Goal: Task Accomplishment & Management: Use online tool/utility

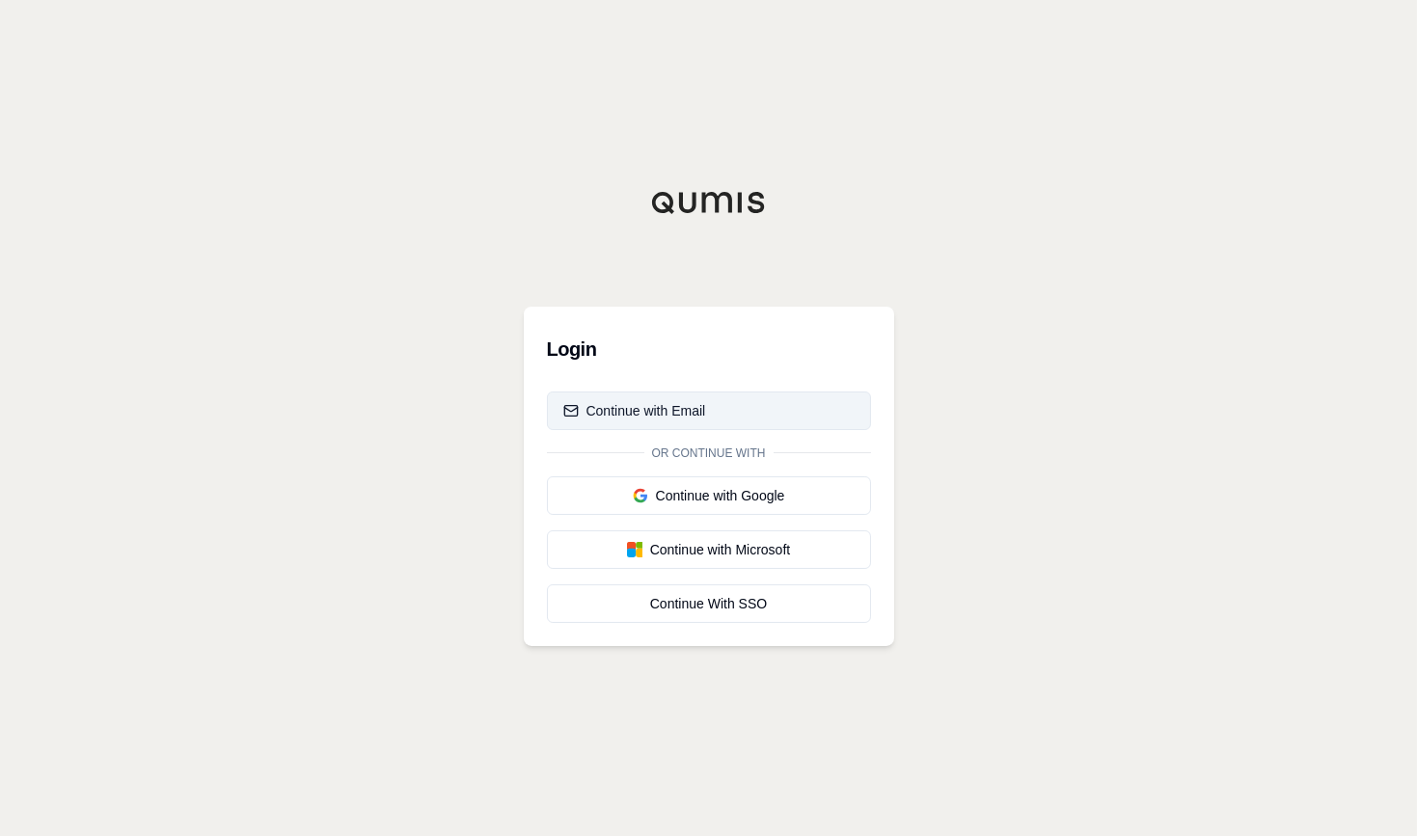
click at [662, 409] on div "Continue with Email" at bounding box center [634, 410] width 143 height 19
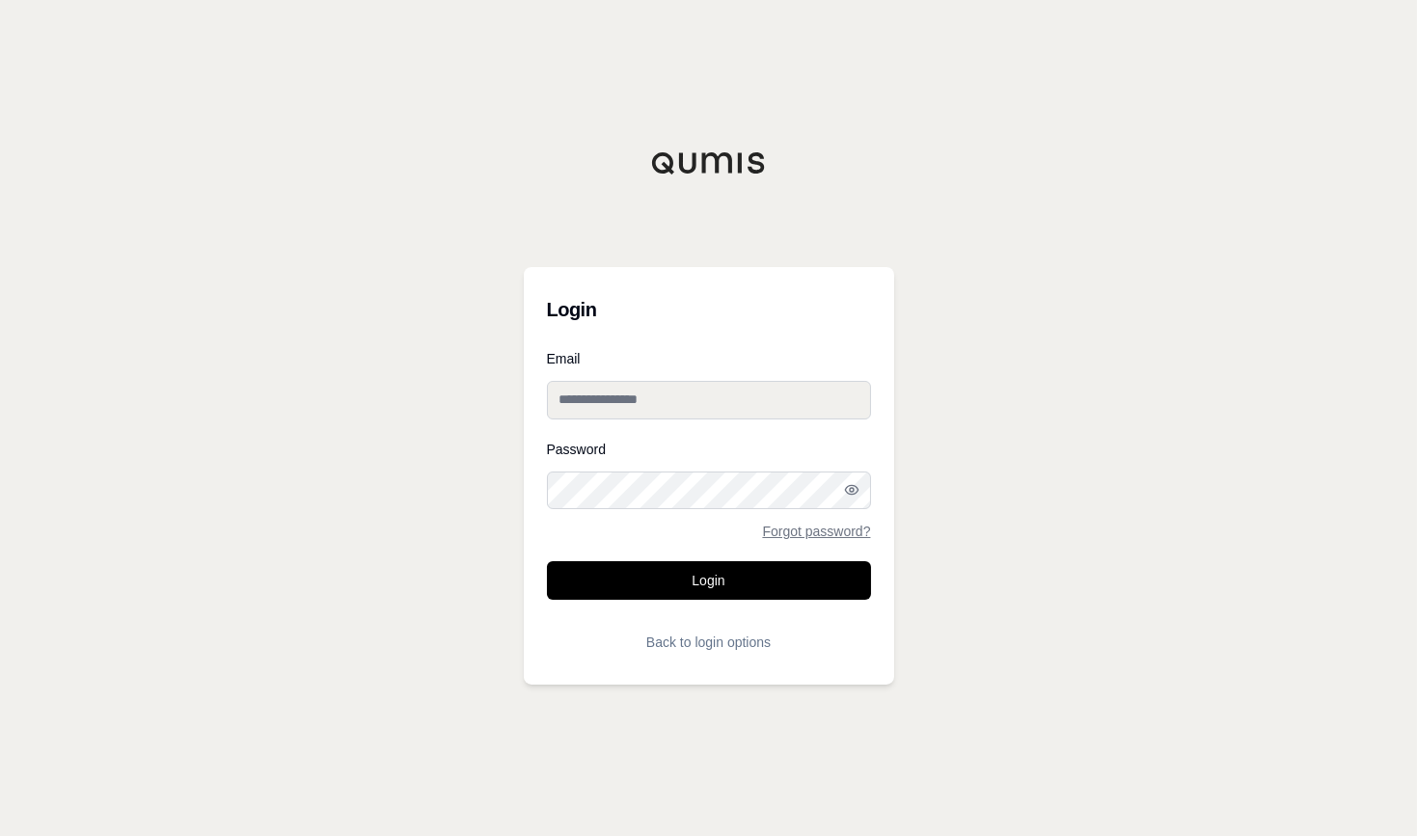
click at [674, 391] on input "Email" at bounding box center [709, 400] width 324 height 39
type input "**********"
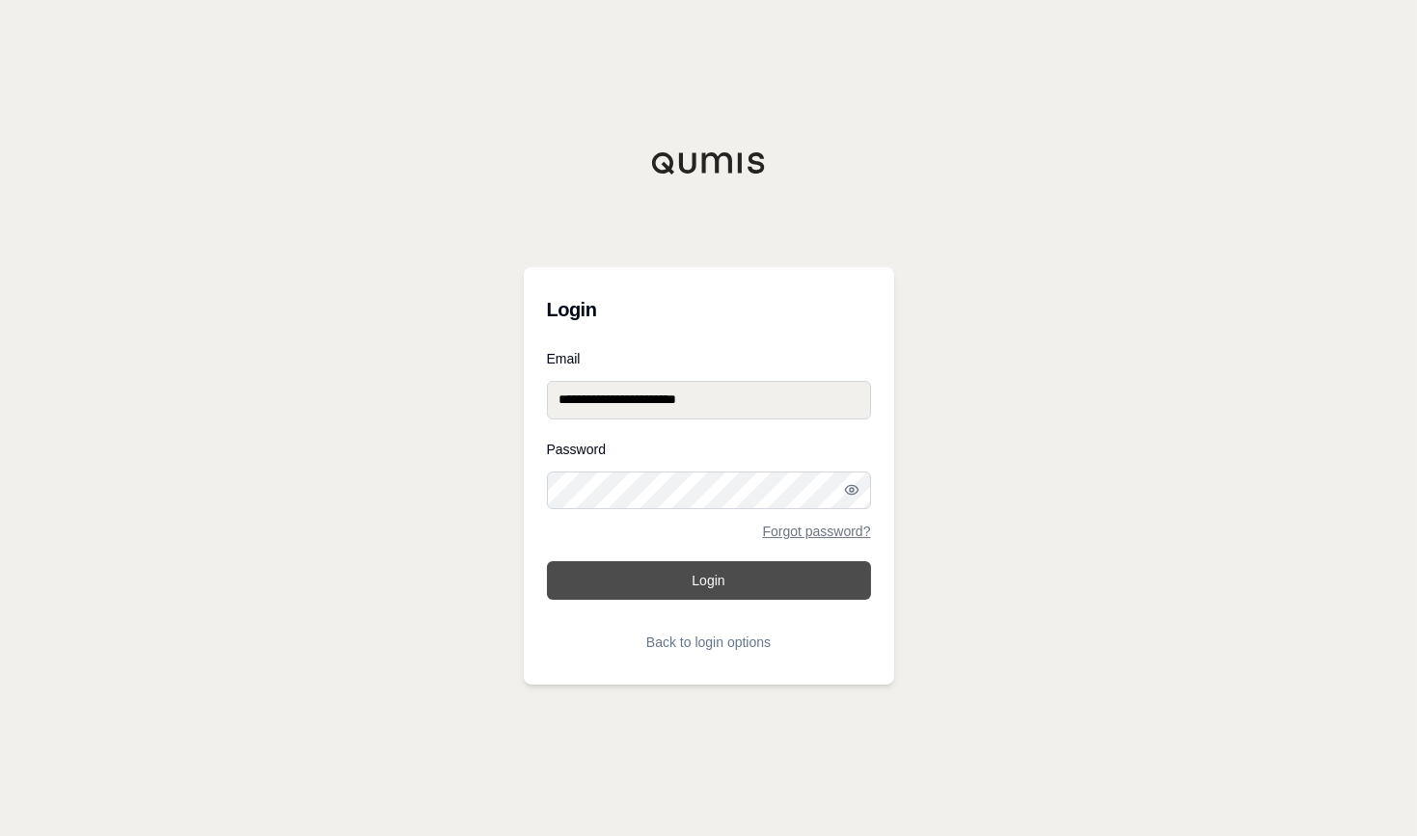
click at [720, 585] on button "Login" at bounding box center [709, 580] width 324 height 39
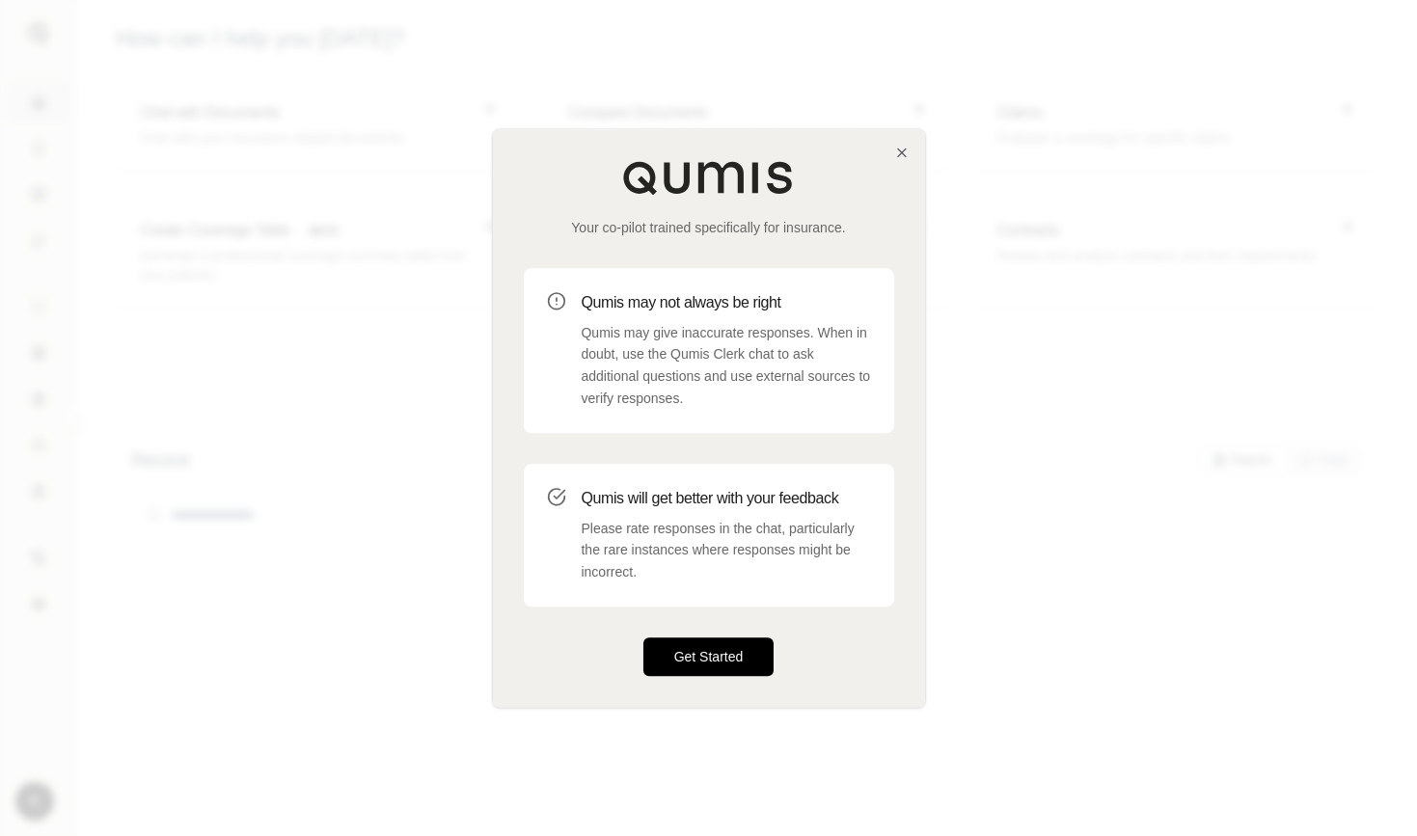
click at [723, 660] on button "Get Started" at bounding box center [708, 656] width 131 height 39
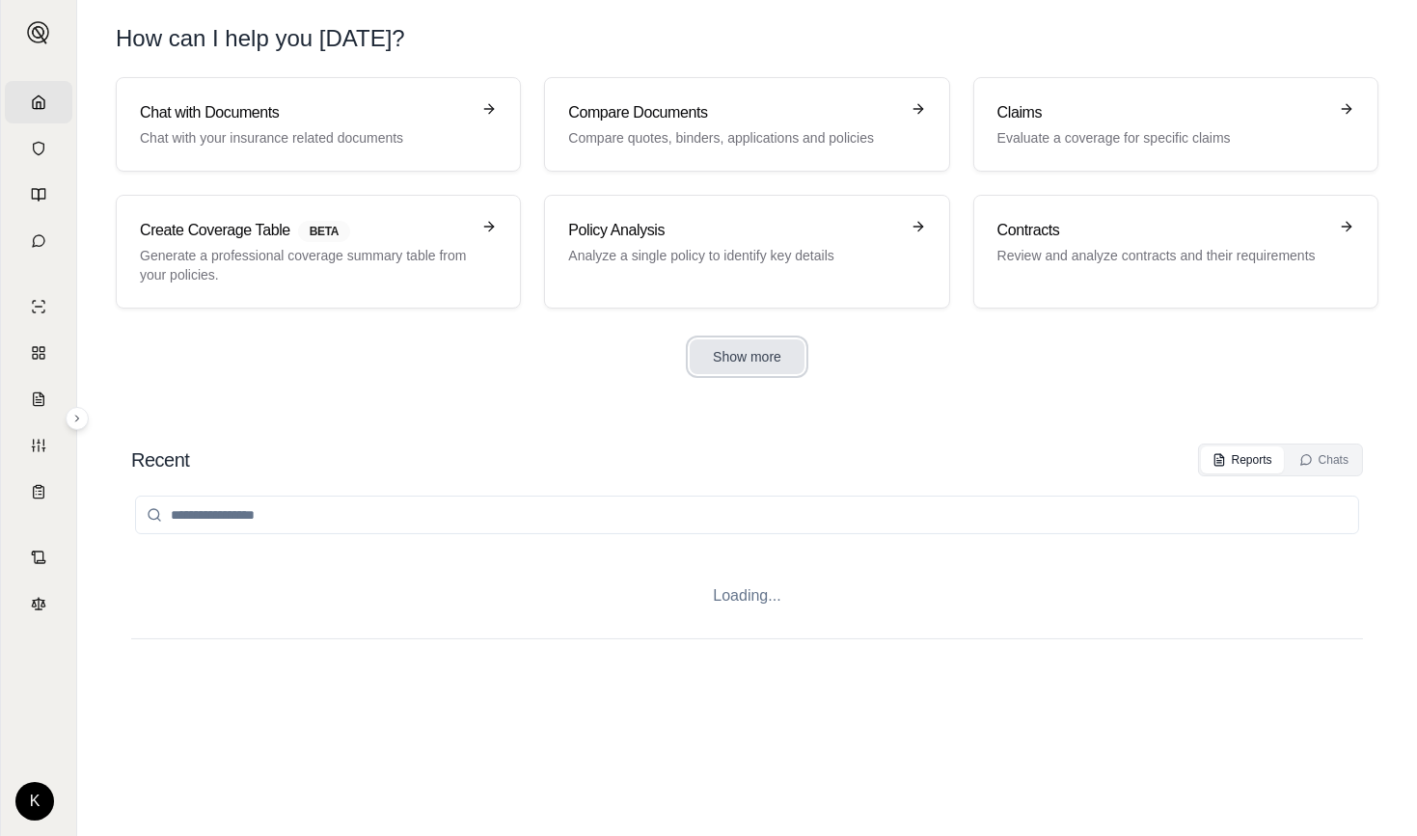
click at [739, 354] on button "Show more" at bounding box center [747, 356] width 115 height 35
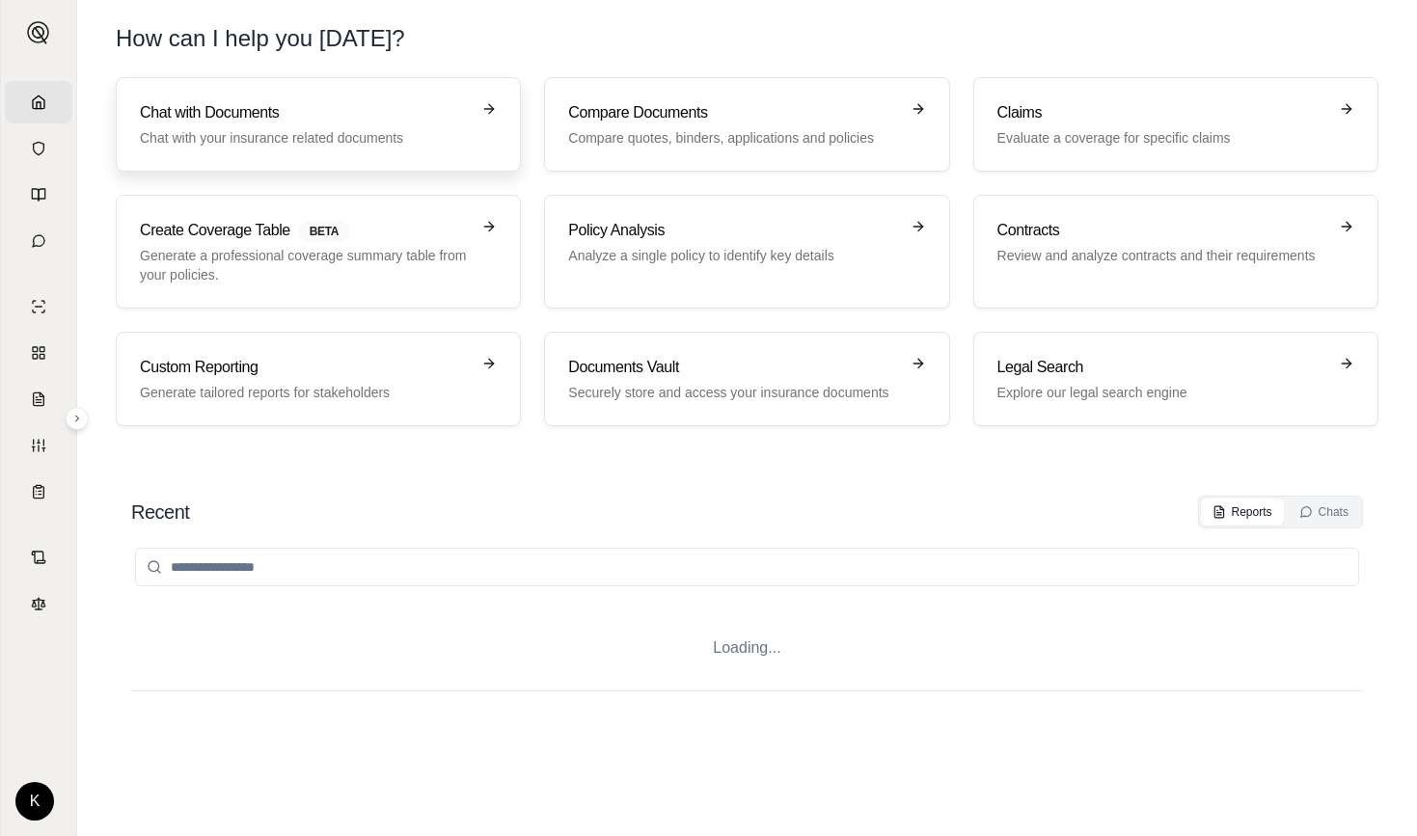
click at [291, 123] on h3 "Chat with Documents" at bounding box center [305, 112] width 330 height 23
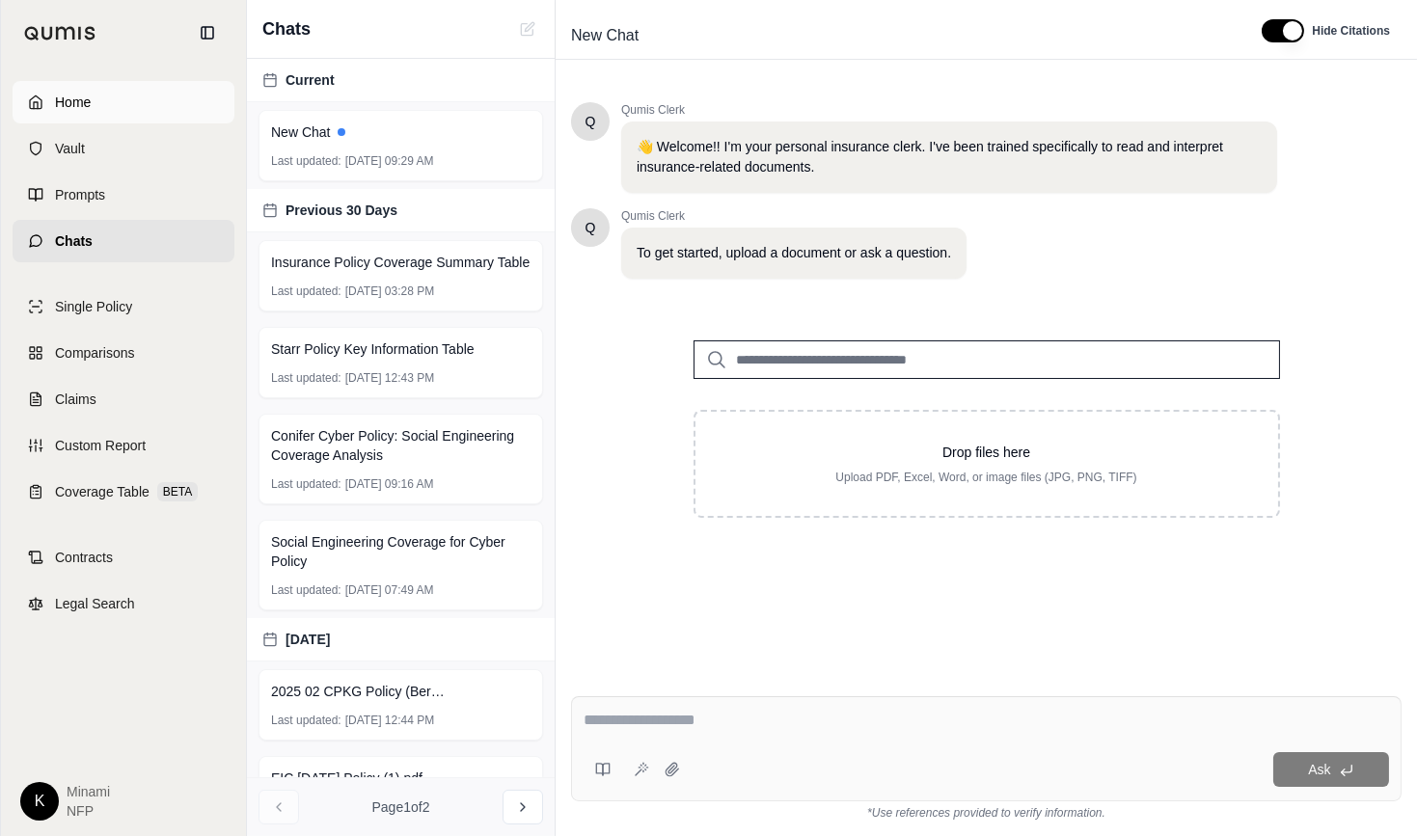
click at [37, 108] on icon at bounding box center [35, 102] width 15 height 15
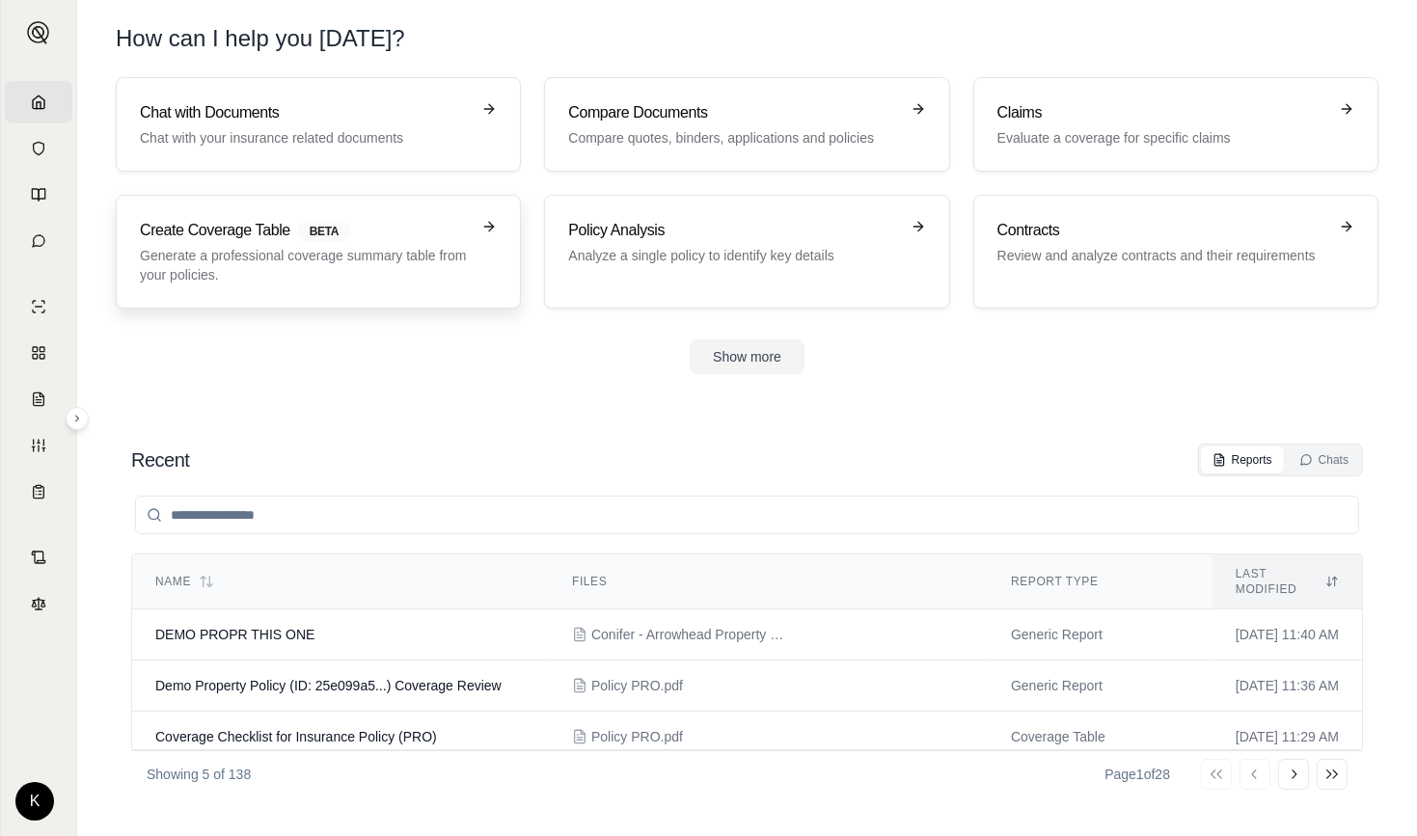
click at [255, 257] on p "Generate a professional coverage summary table from your policies." at bounding box center [305, 265] width 330 height 39
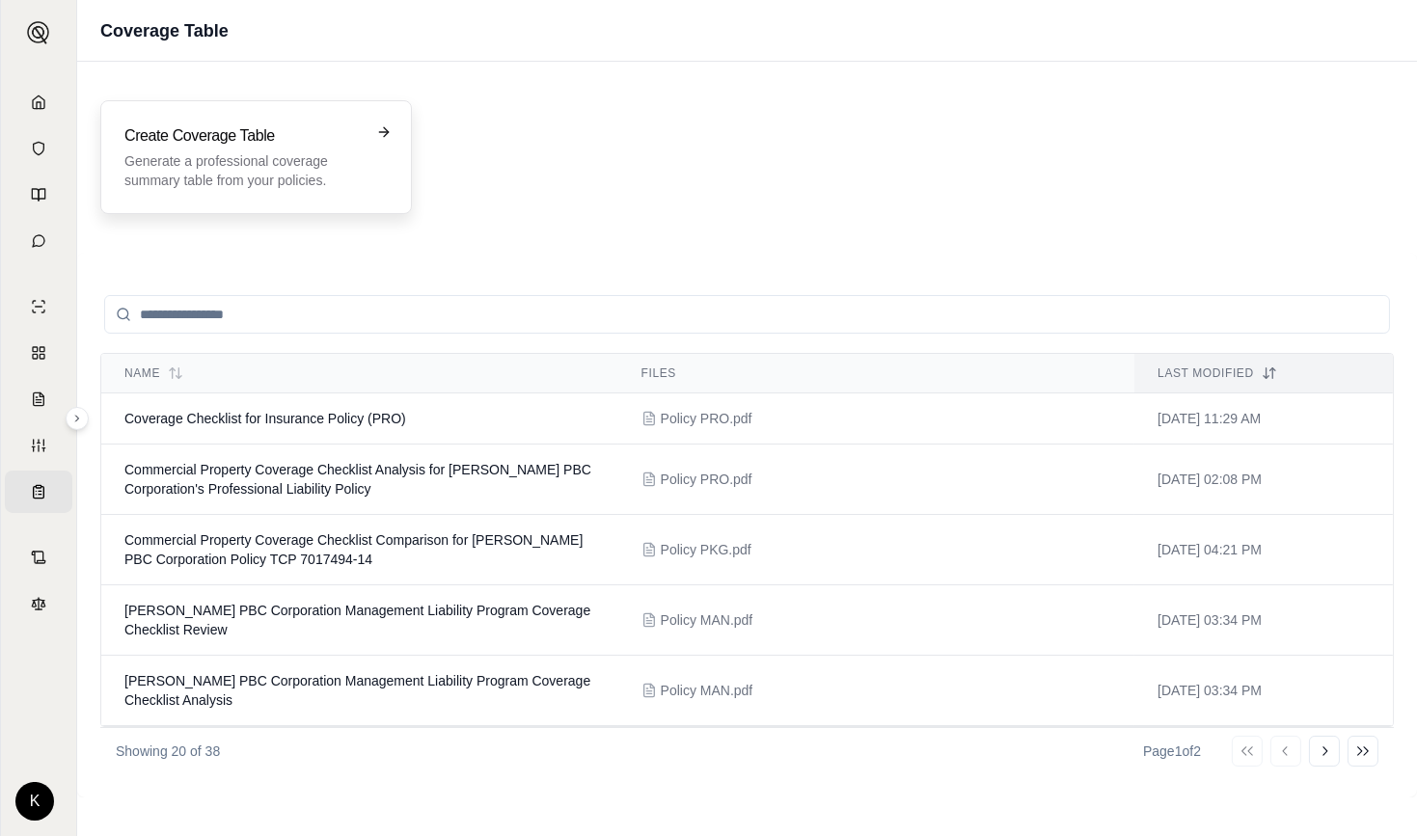
click at [324, 151] on p "Generate a professional coverage summary table from your policies." at bounding box center [242, 170] width 236 height 39
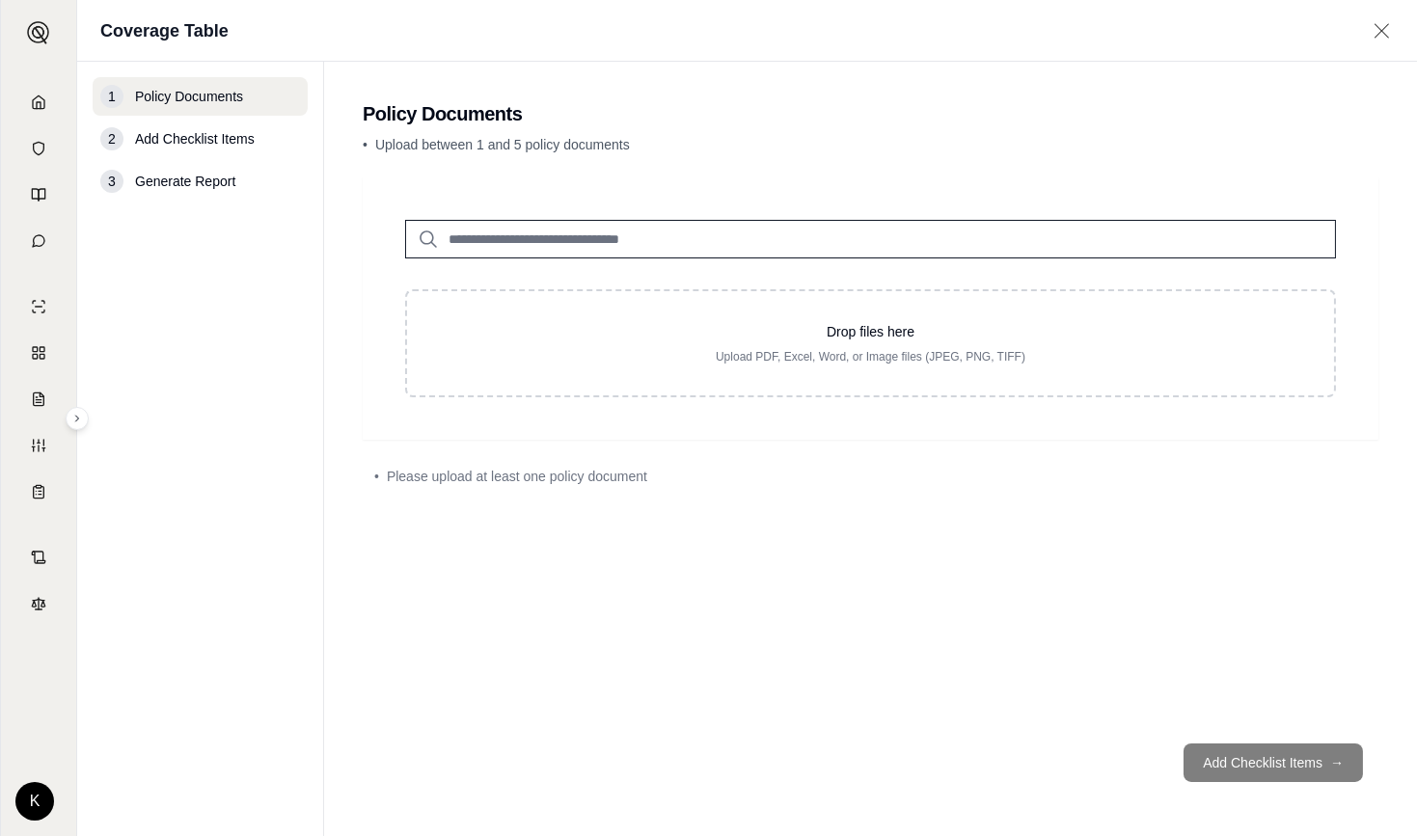
click at [486, 233] on input "search" at bounding box center [870, 239] width 931 height 39
click at [704, 243] on input "search" at bounding box center [870, 239] width 931 height 39
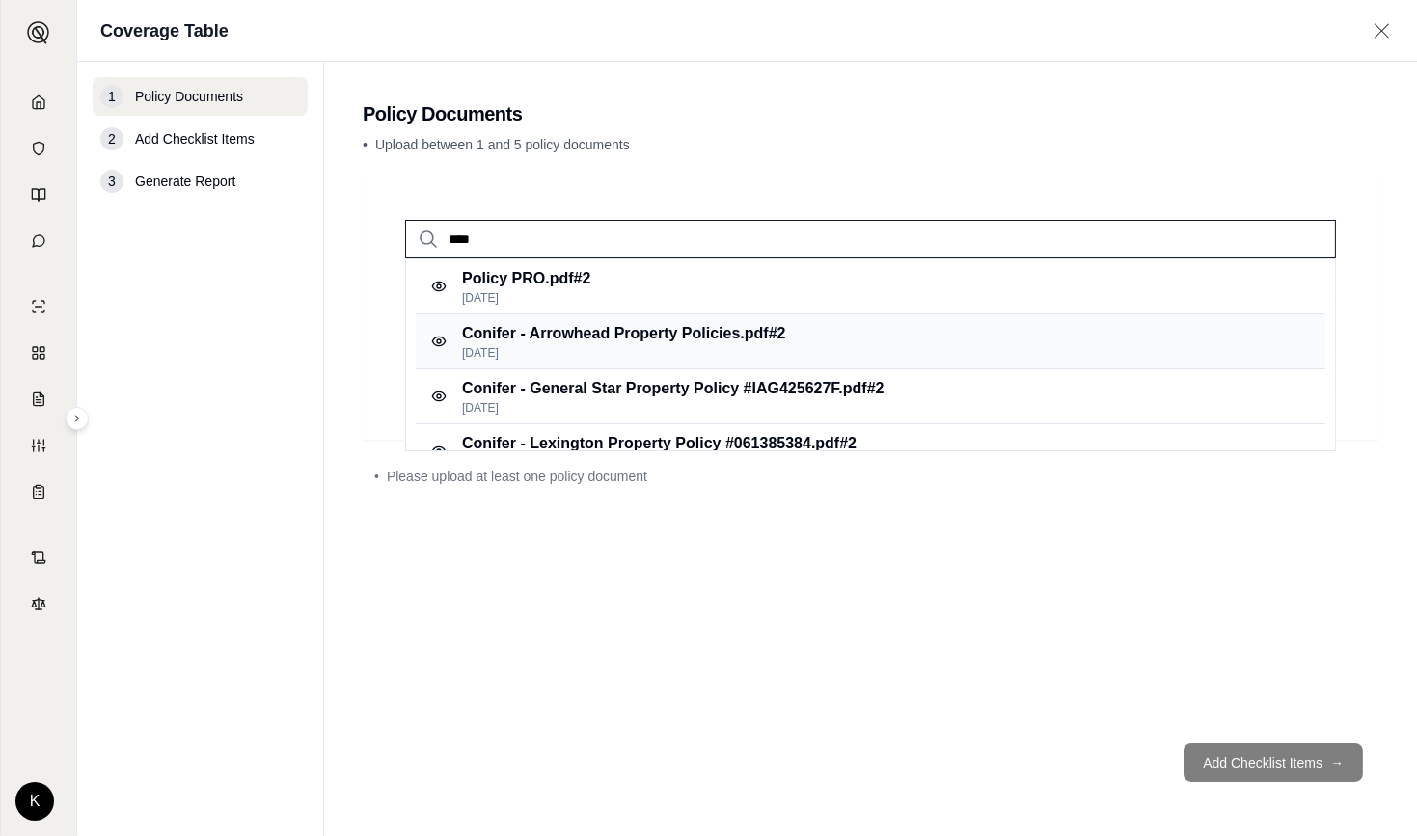
type input "****"
click at [500, 345] on p "[DATE]" at bounding box center [623, 352] width 323 height 15
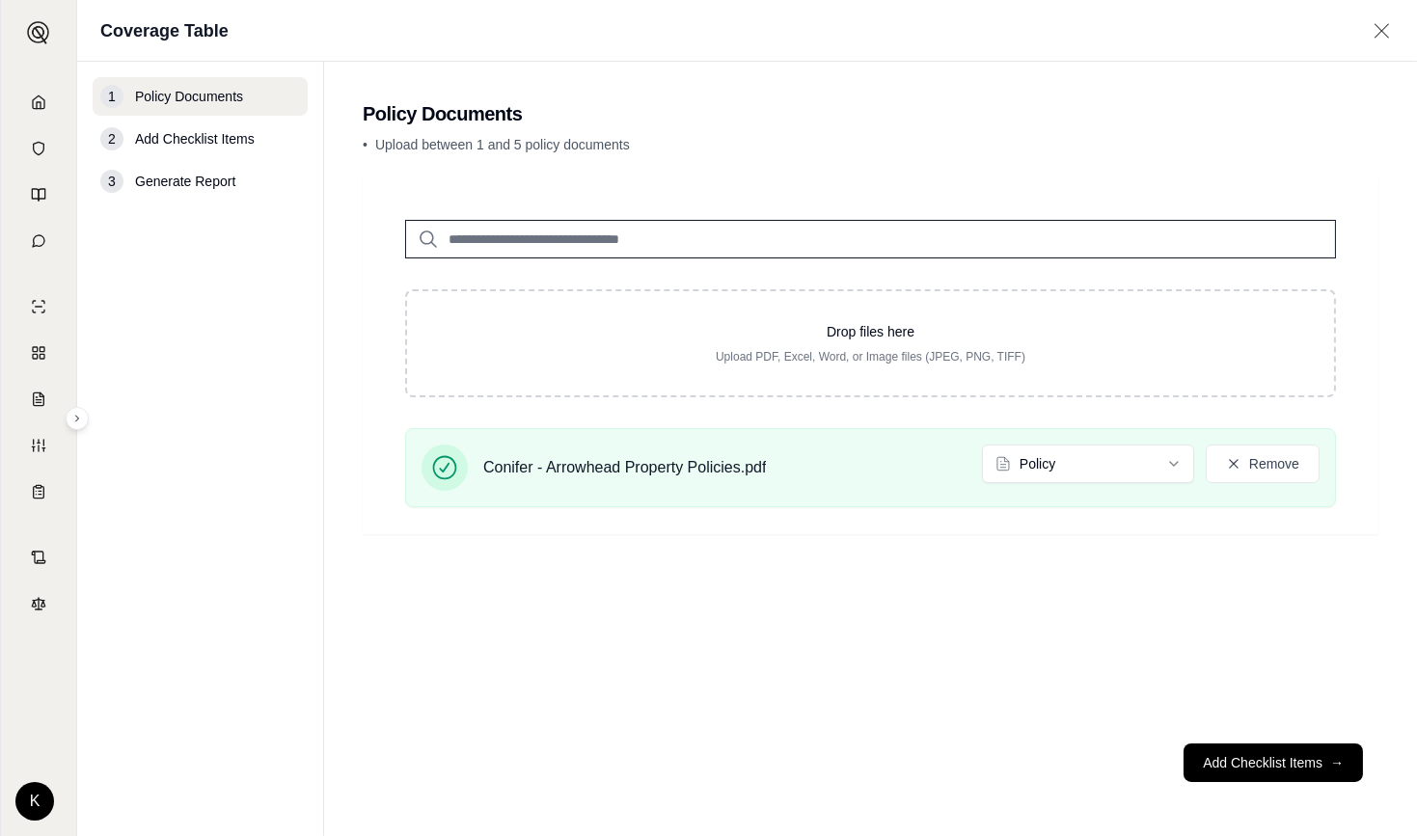
click at [582, 241] on input "search" at bounding box center [870, 239] width 931 height 39
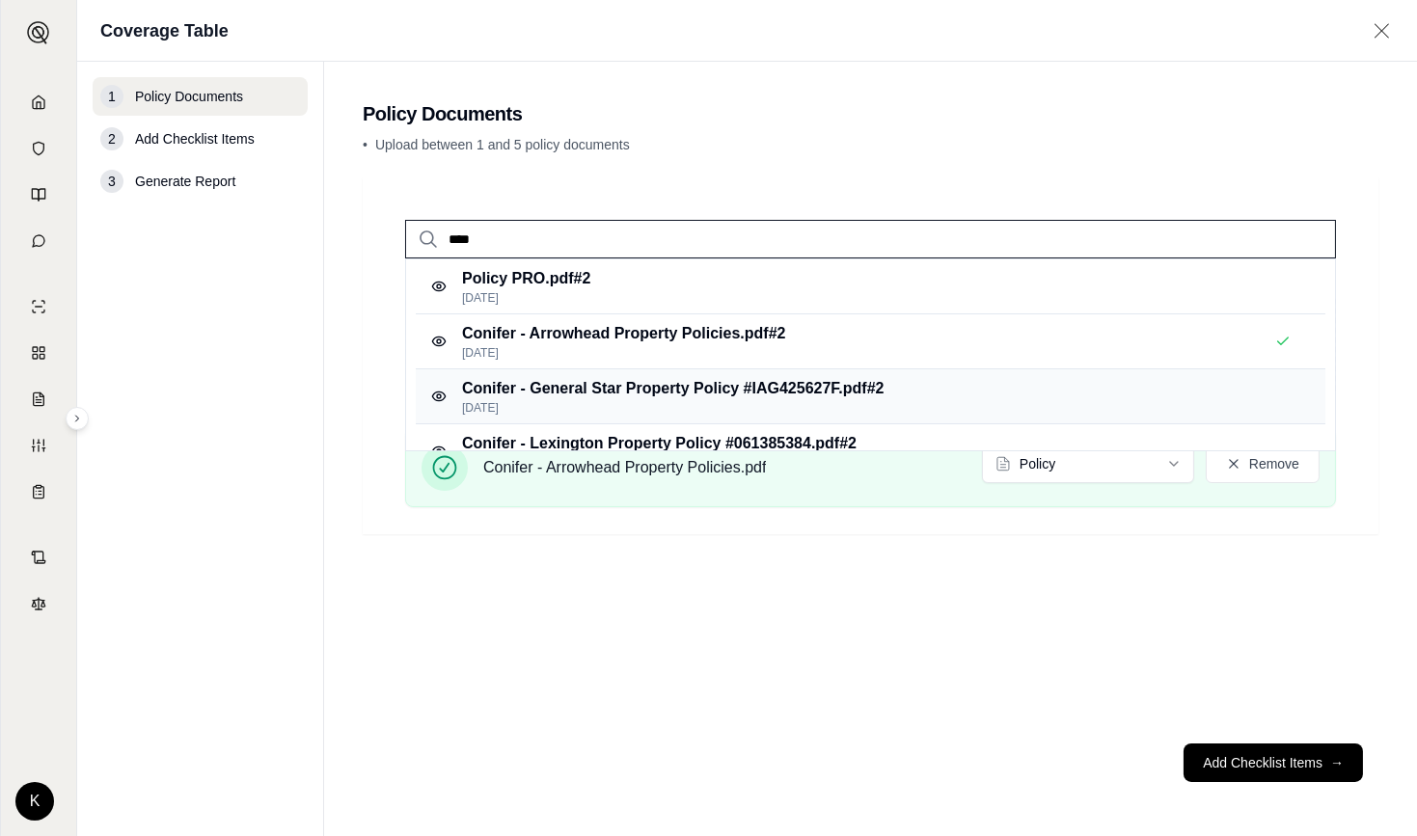
type input "****"
click at [543, 402] on p "[DATE]" at bounding box center [673, 407] width 422 height 15
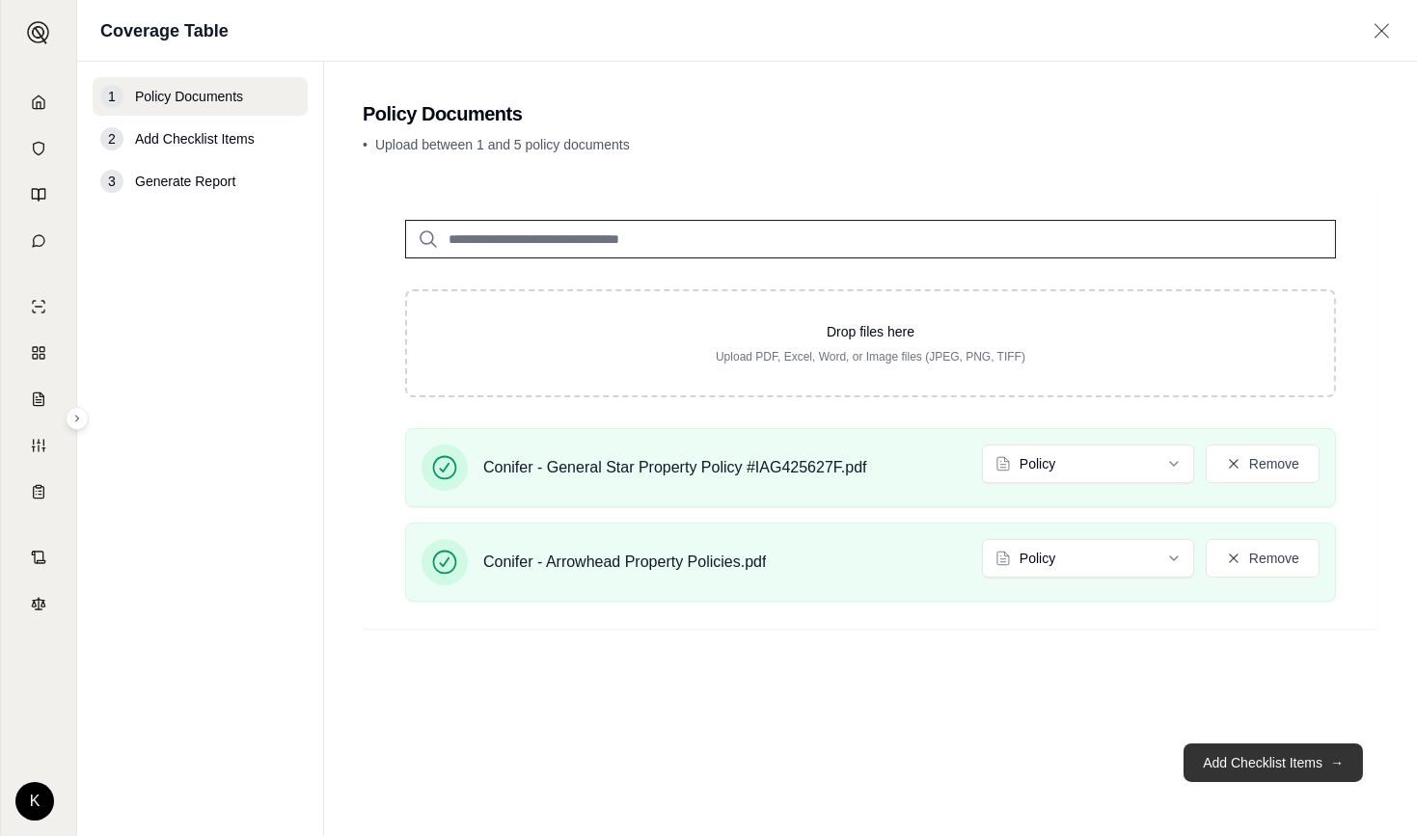
click at [1235, 766] on button "Add Checklist Items →" at bounding box center [1272, 763] width 179 height 39
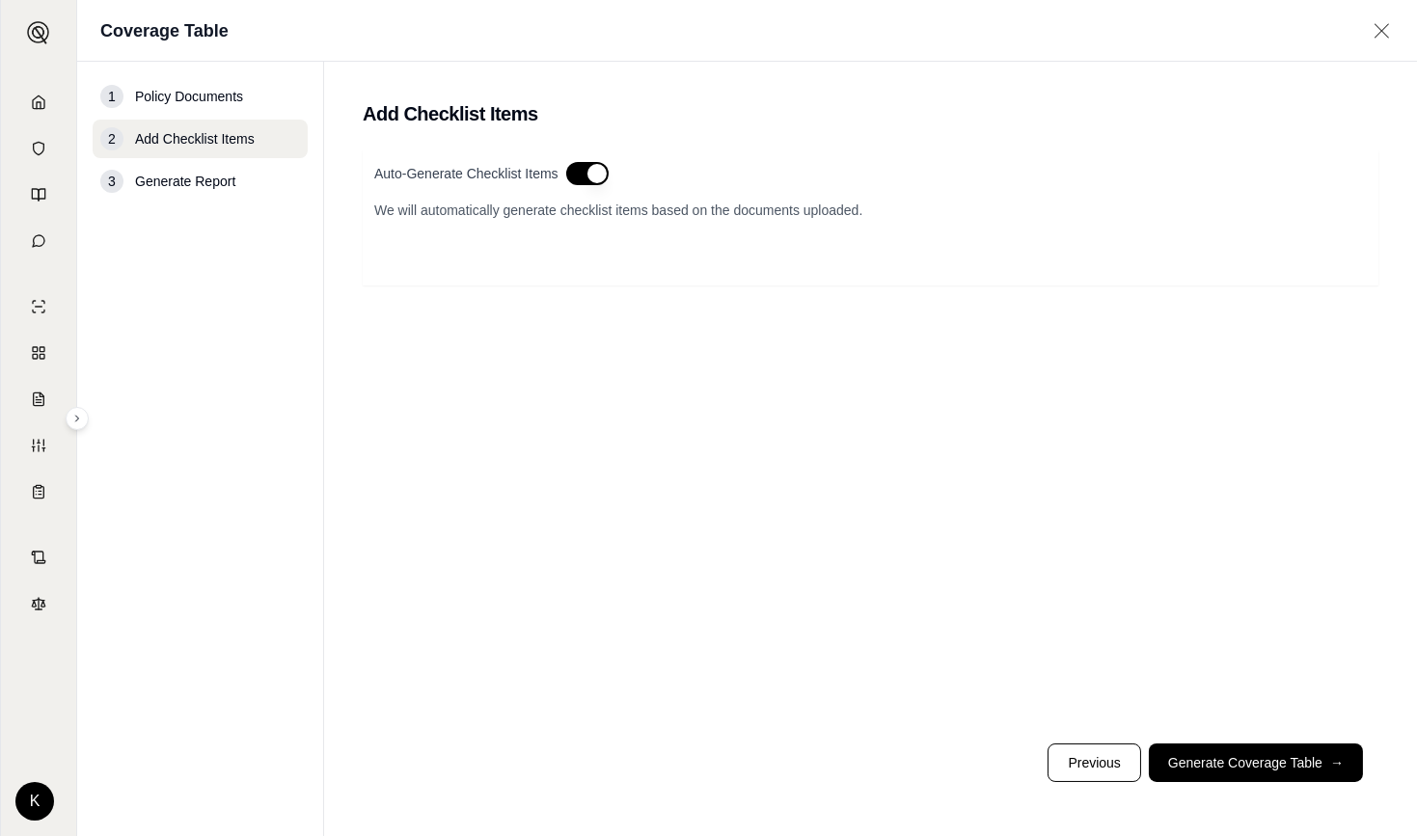
click at [579, 176] on button "button" at bounding box center [587, 173] width 42 height 23
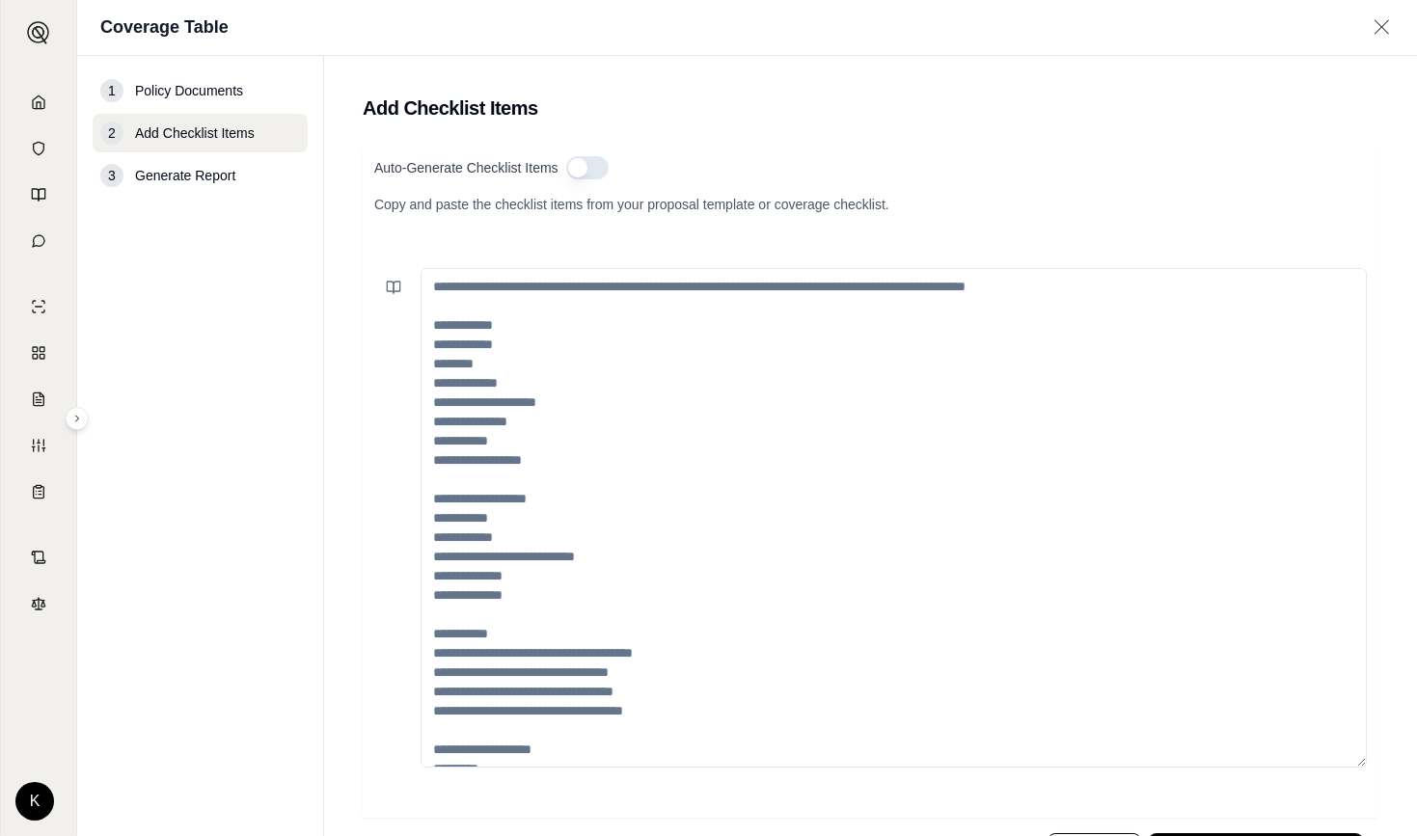
type button "on"
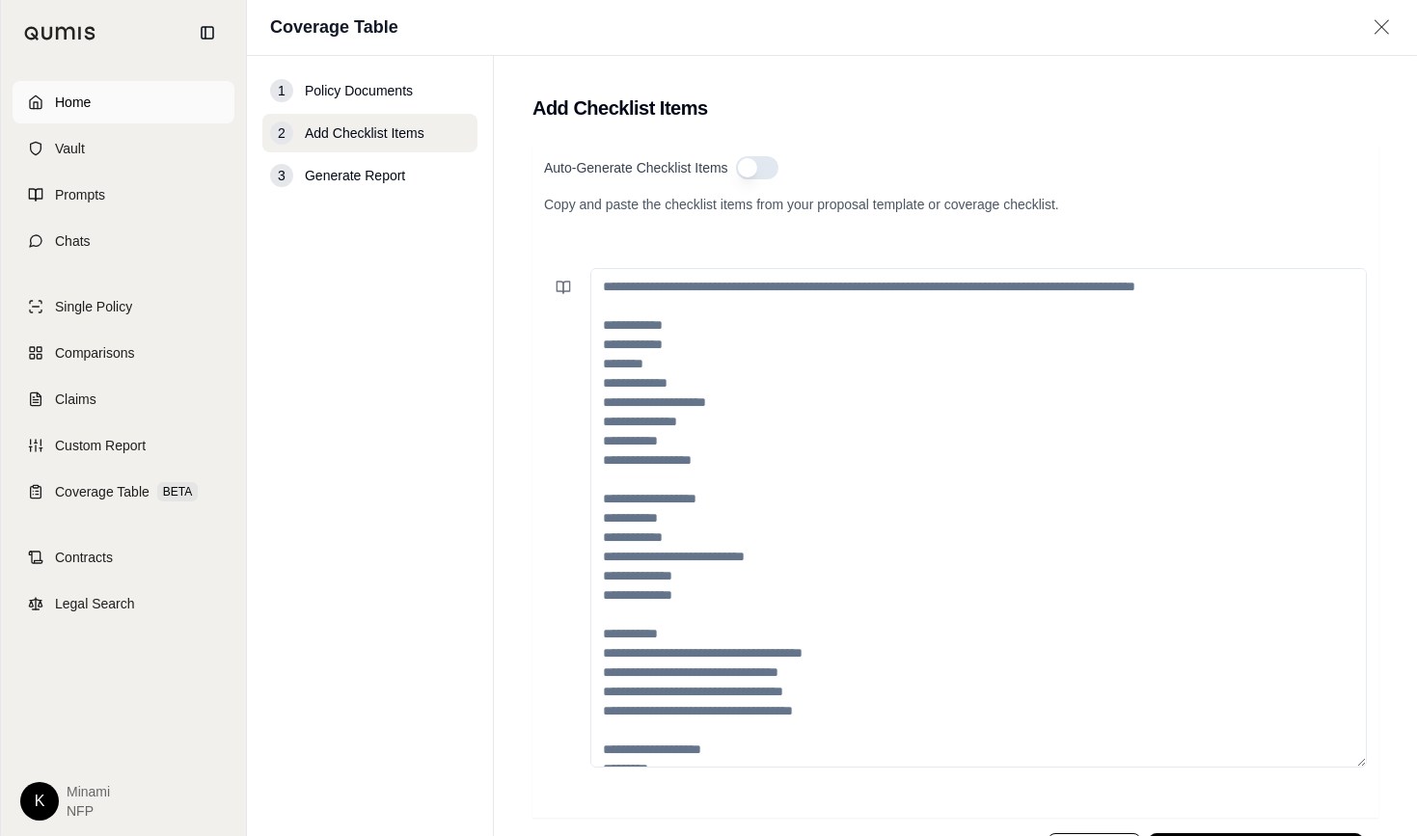
click at [31, 100] on icon at bounding box center [35, 102] width 15 height 15
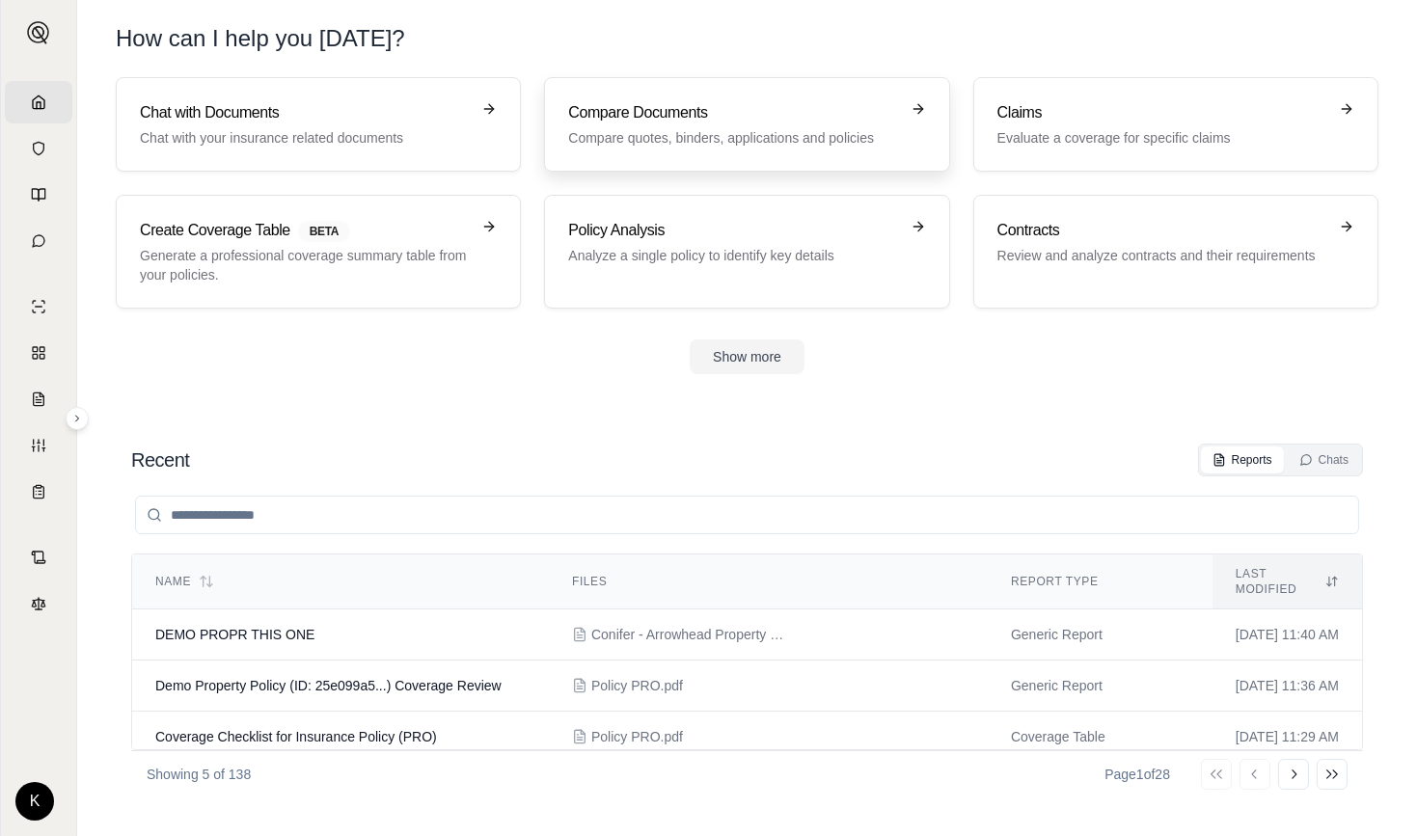
click at [668, 103] on h3 "Compare Documents" at bounding box center [733, 112] width 330 height 23
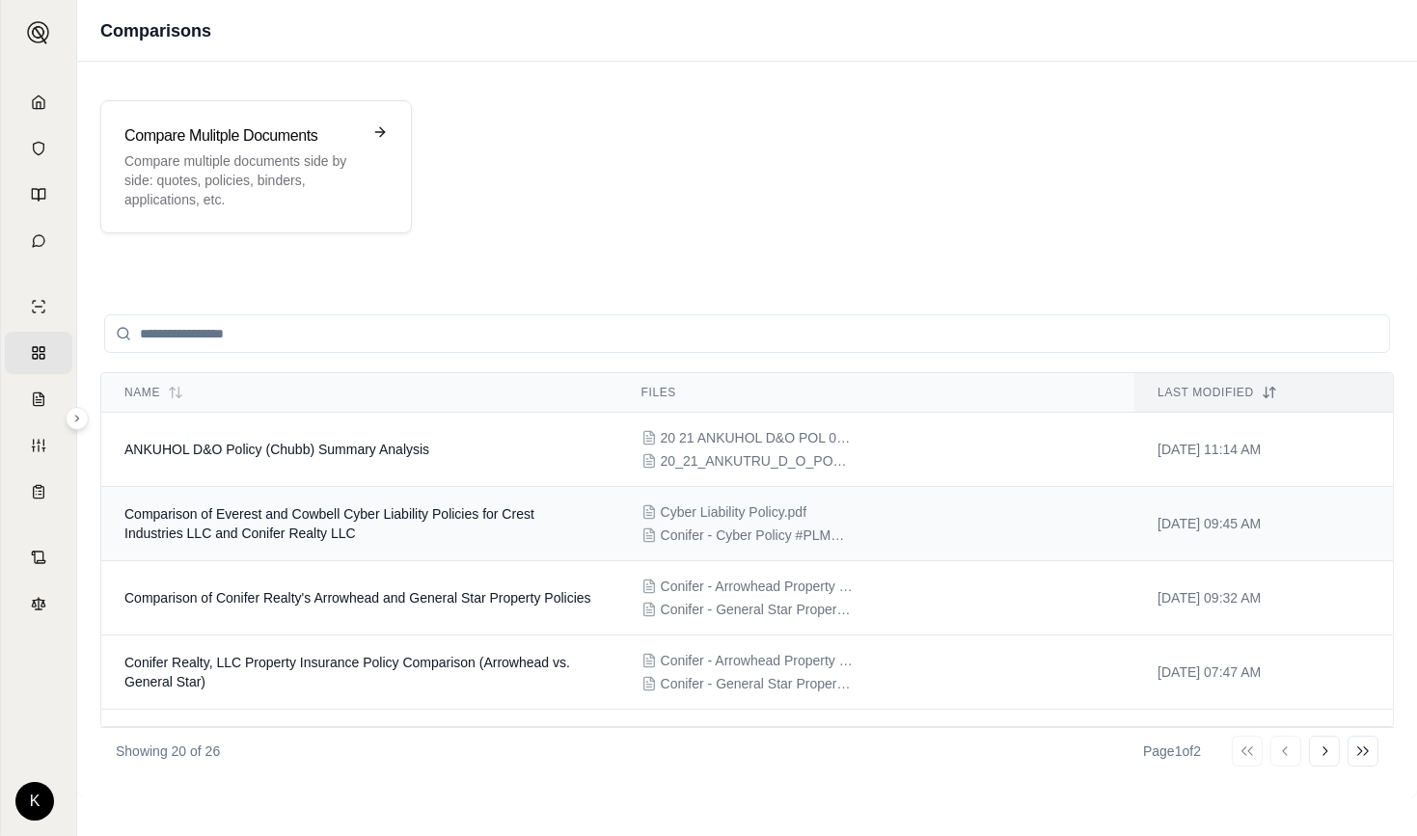
click at [355, 517] on span "Comparison of Everest and Cowbell Cyber Liability Policies for Crest Industries…" at bounding box center [329, 523] width 410 height 35
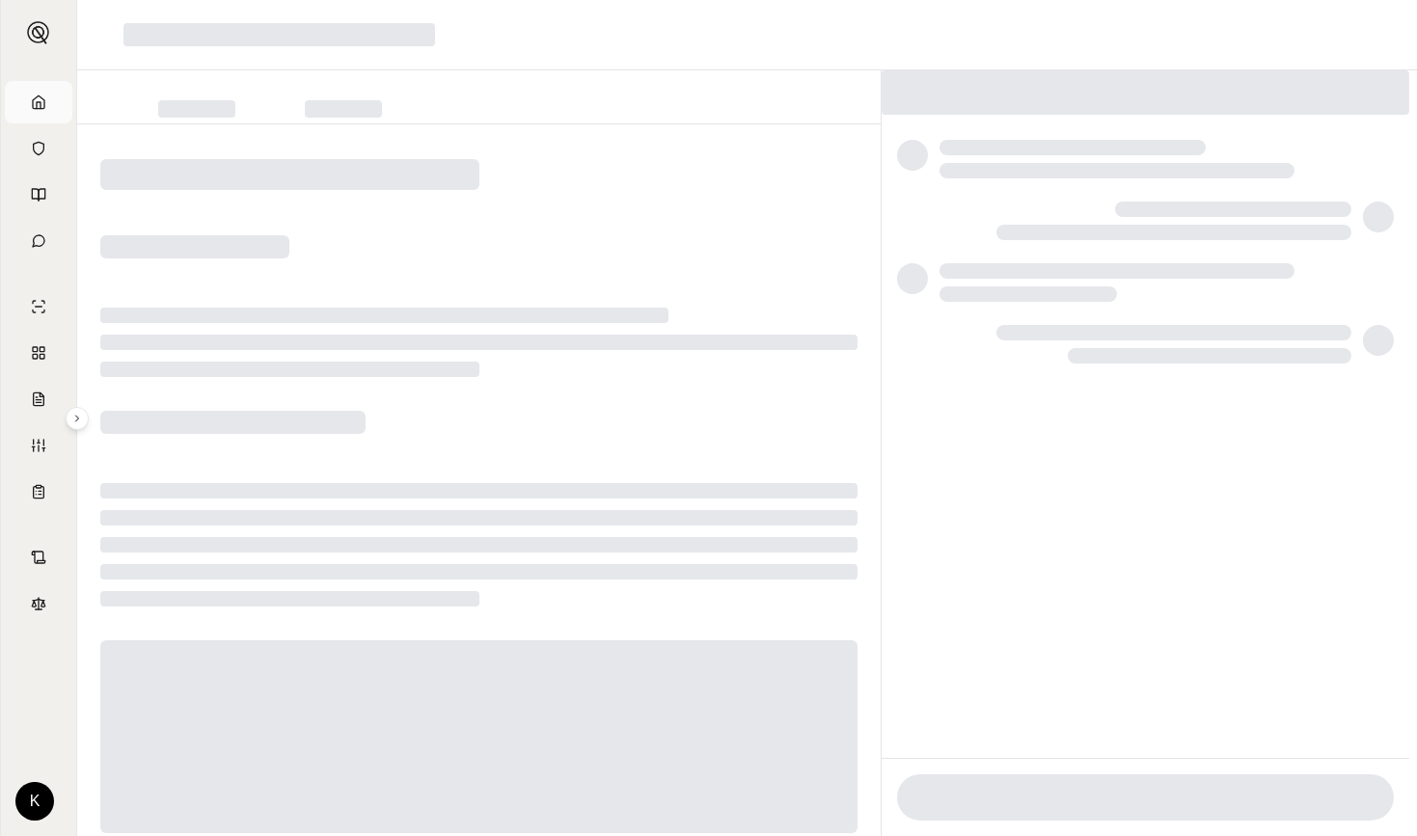
click at [43, 98] on icon at bounding box center [38, 102] width 15 height 15
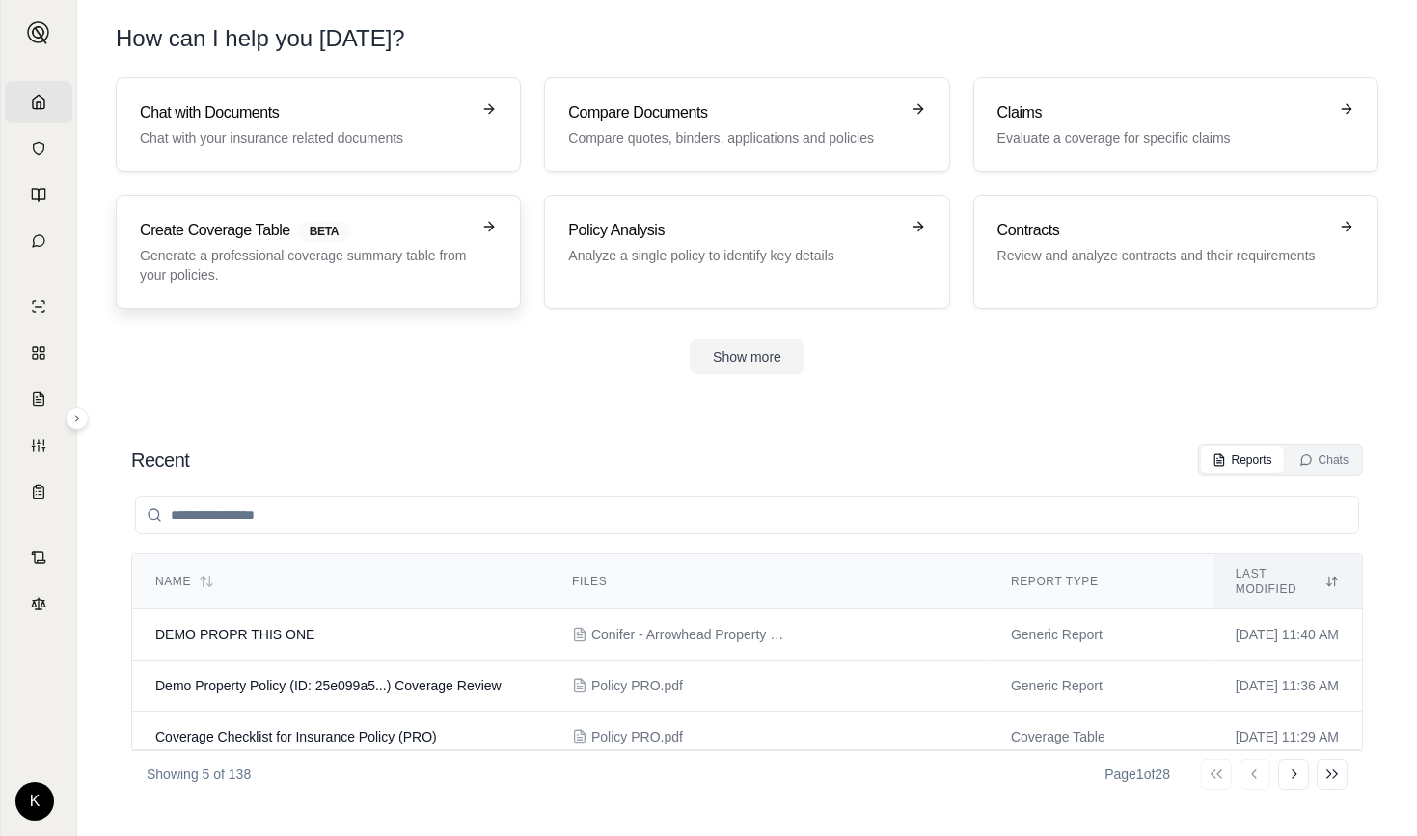
click at [268, 255] on p "Generate a professional coverage summary table from your policies." at bounding box center [305, 265] width 330 height 39
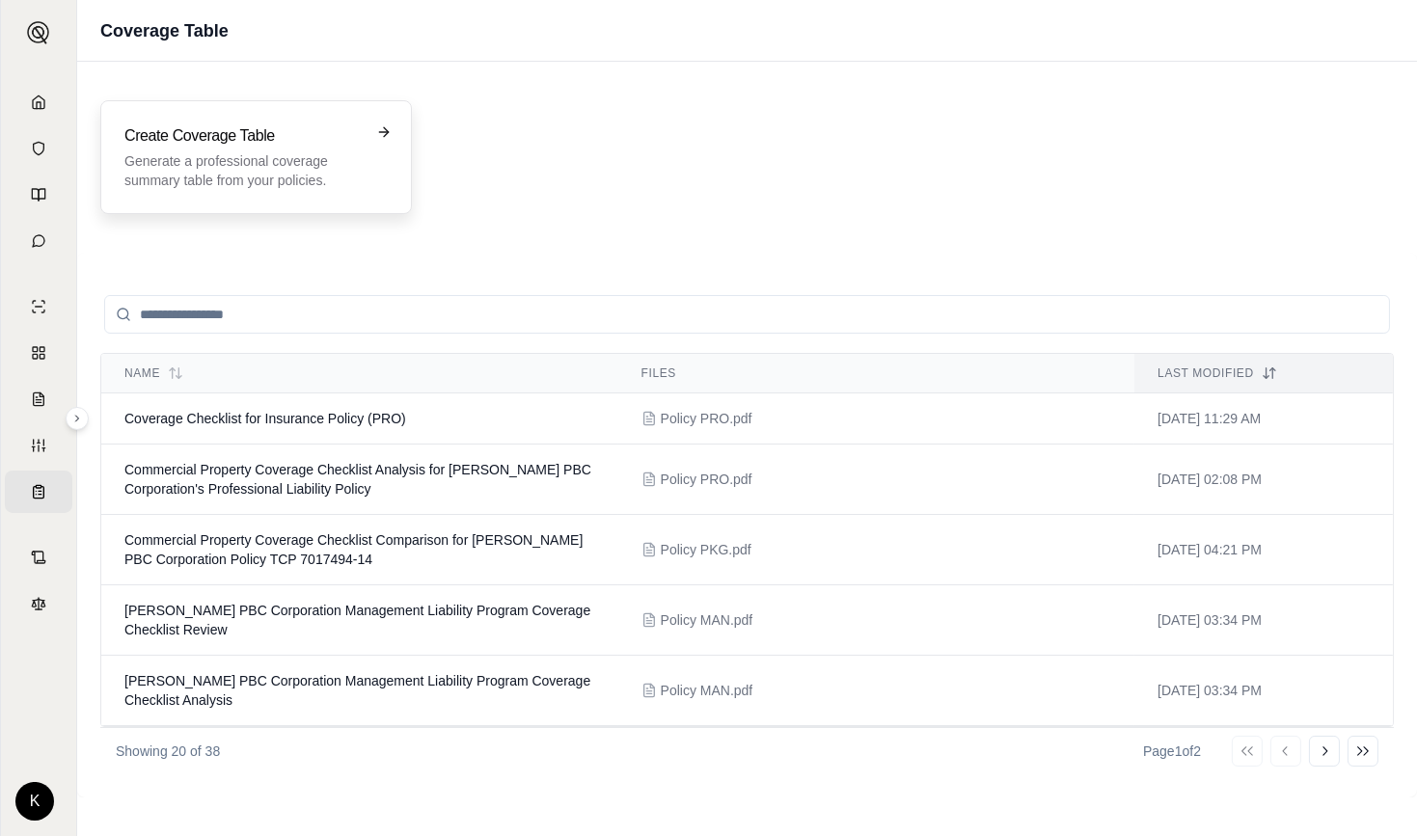
click at [310, 146] on h3 "Create Coverage Table" at bounding box center [242, 135] width 236 height 23
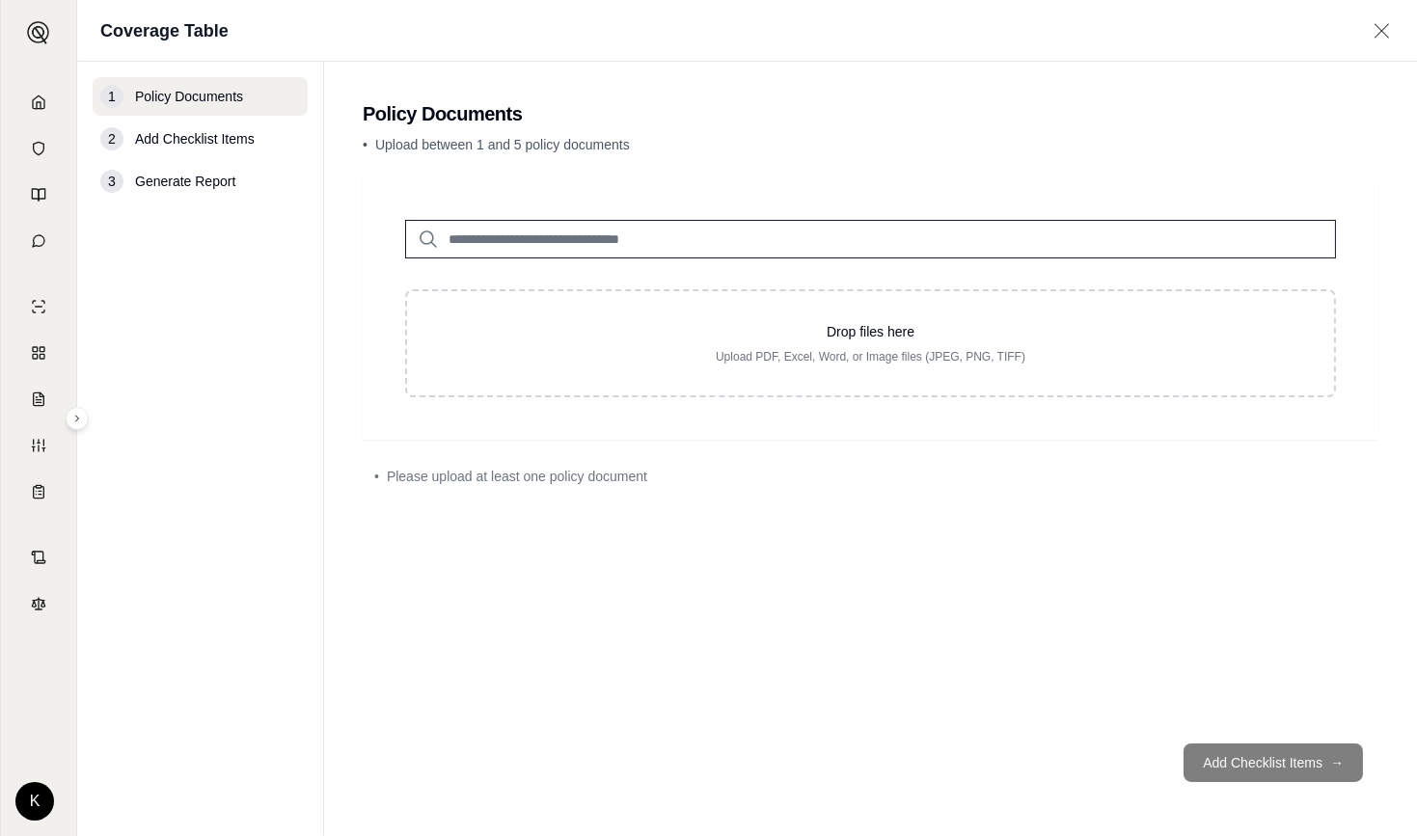
click at [524, 238] on input "search" at bounding box center [870, 239] width 931 height 39
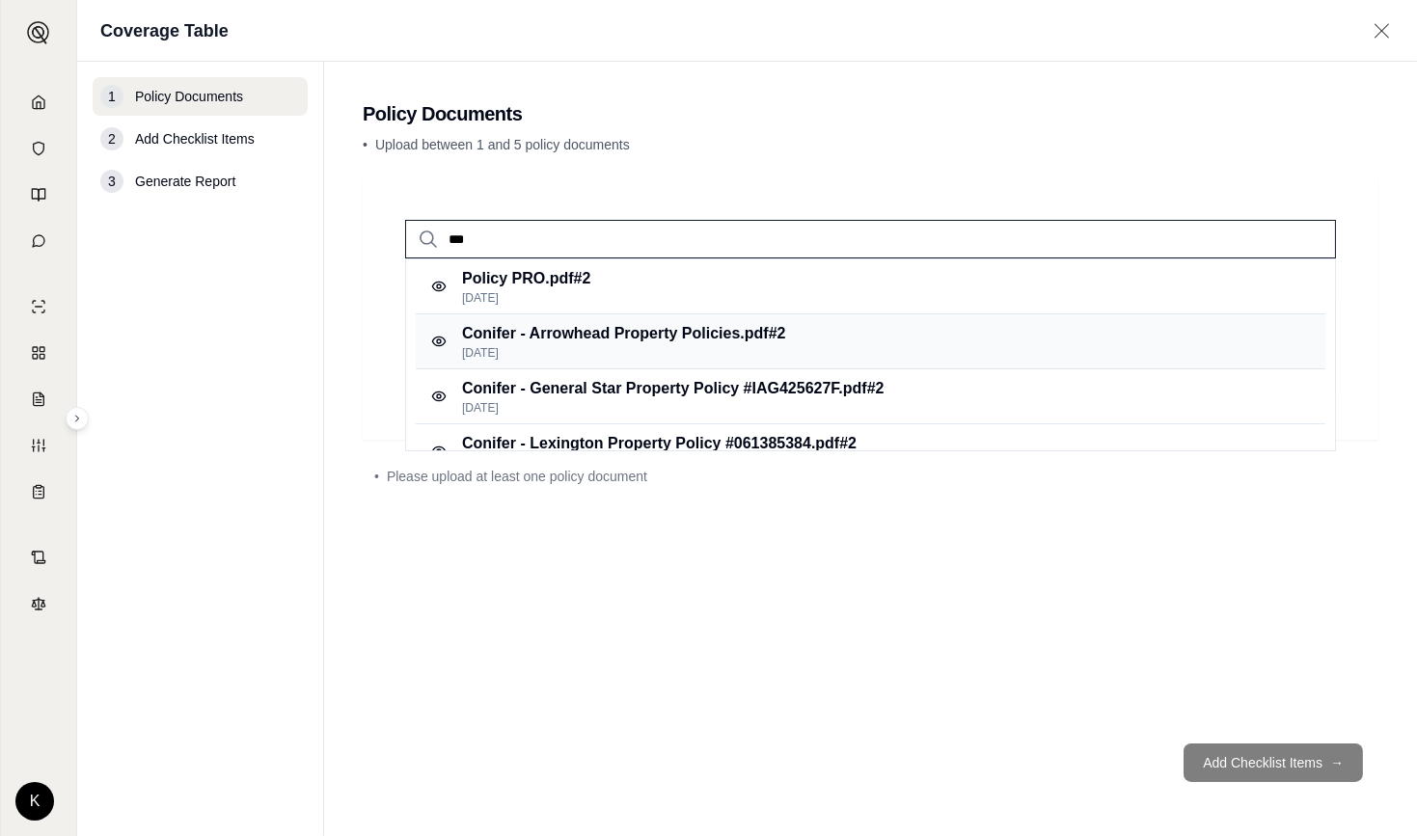
type input "***"
click at [538, 363] on div "Conifer - Arrowhead Property Policies.pdf #2 [DATE]" at bounding box center [870, 341] width 909 height 55
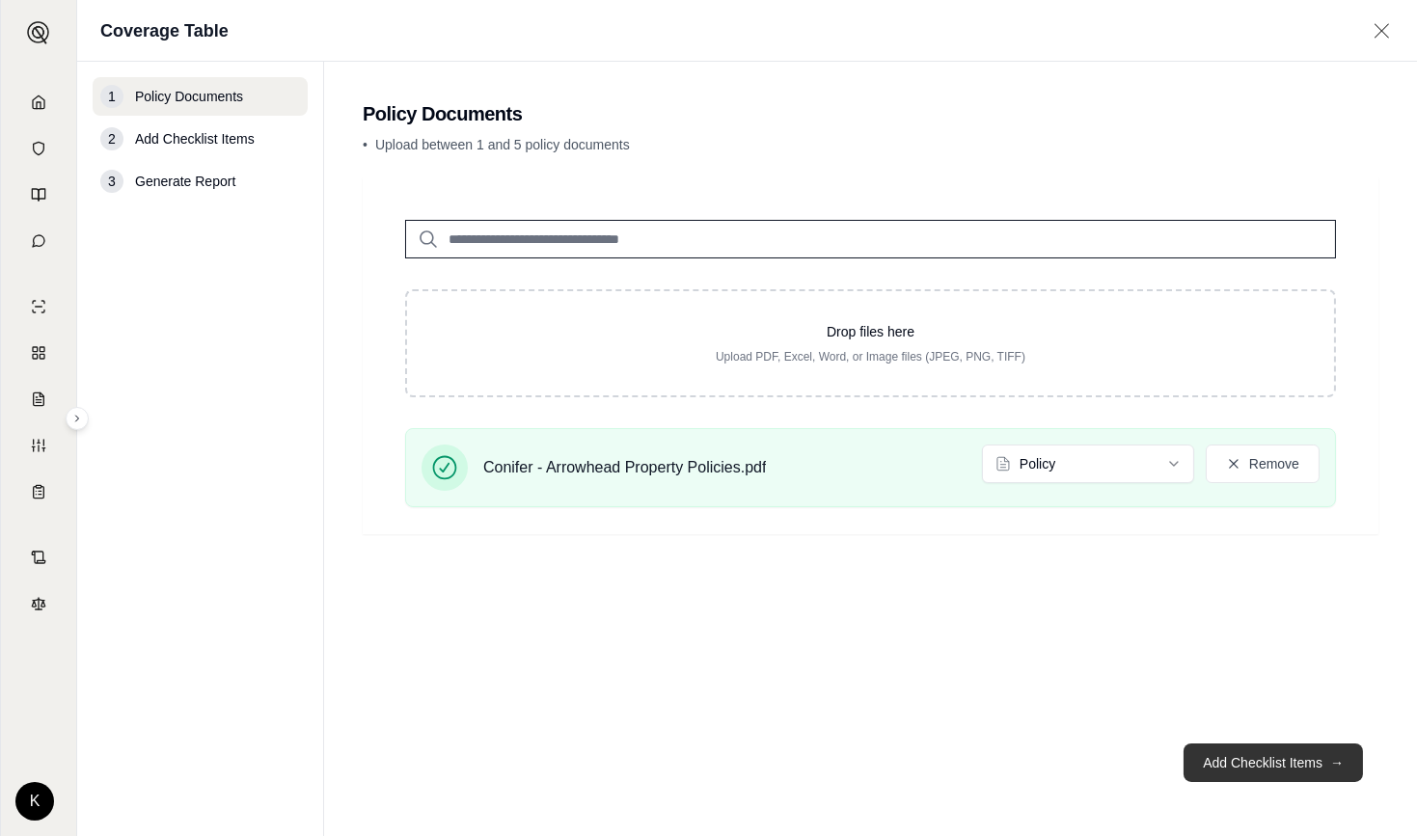
click at [1254, 763] on button "Add Checklist Items →" at bounding box center [1272, 763] width 179 height 39
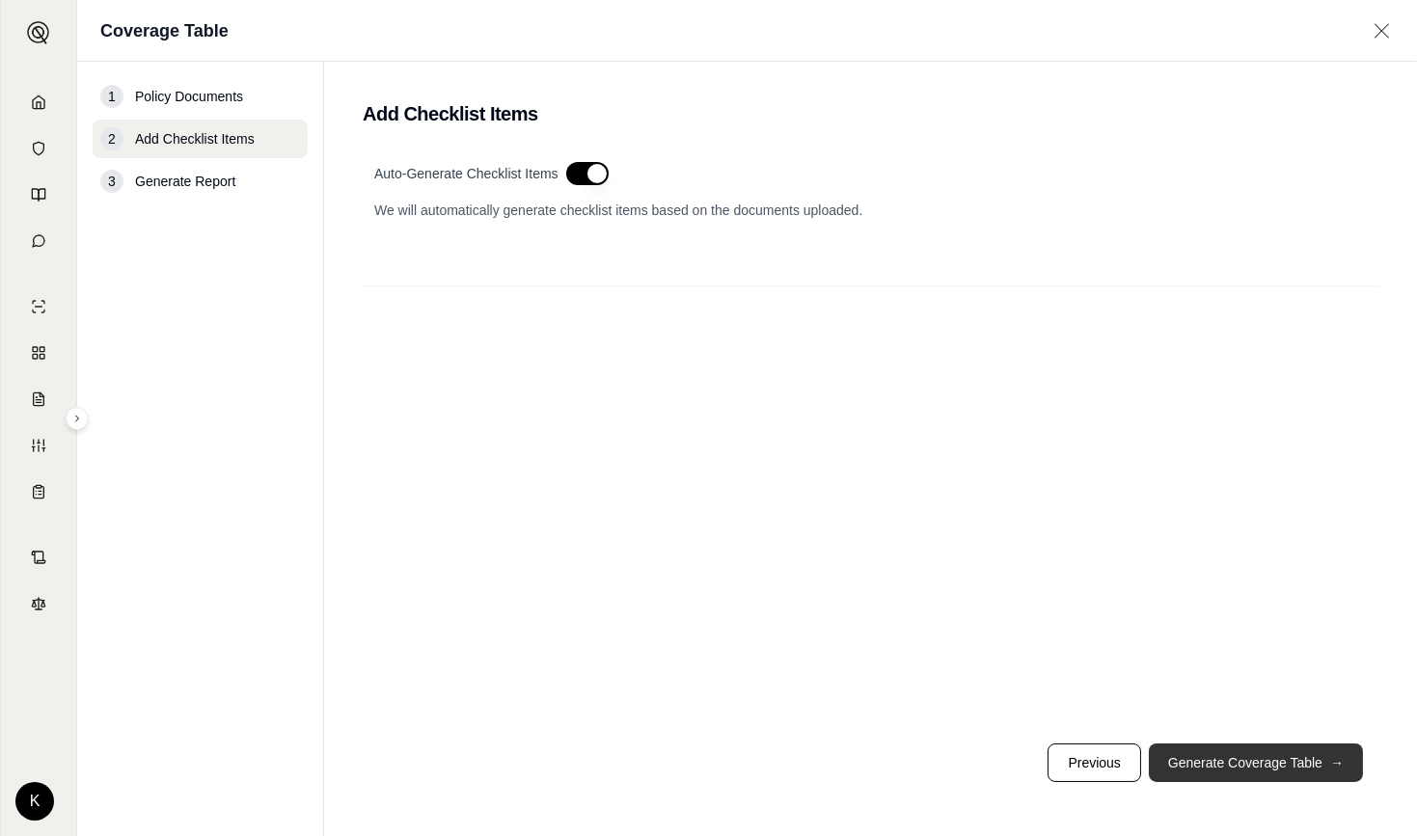
click at [1230, 772] on button "Generate Coverage Table →" at bounding box center [1256, 763] width 214 height 39
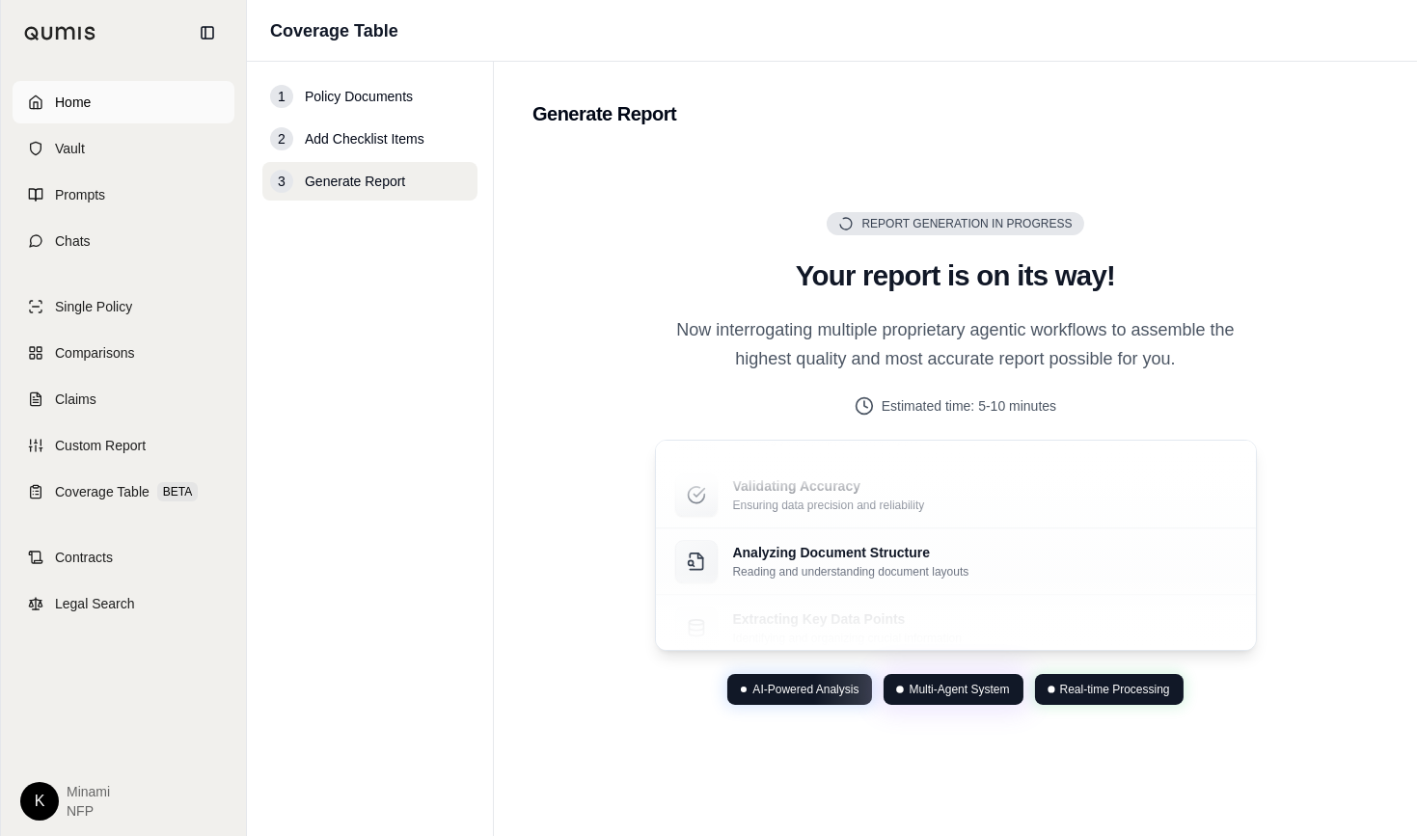
click at [36, 99] on icon at bounding box center [35, 102] width 15 height 15
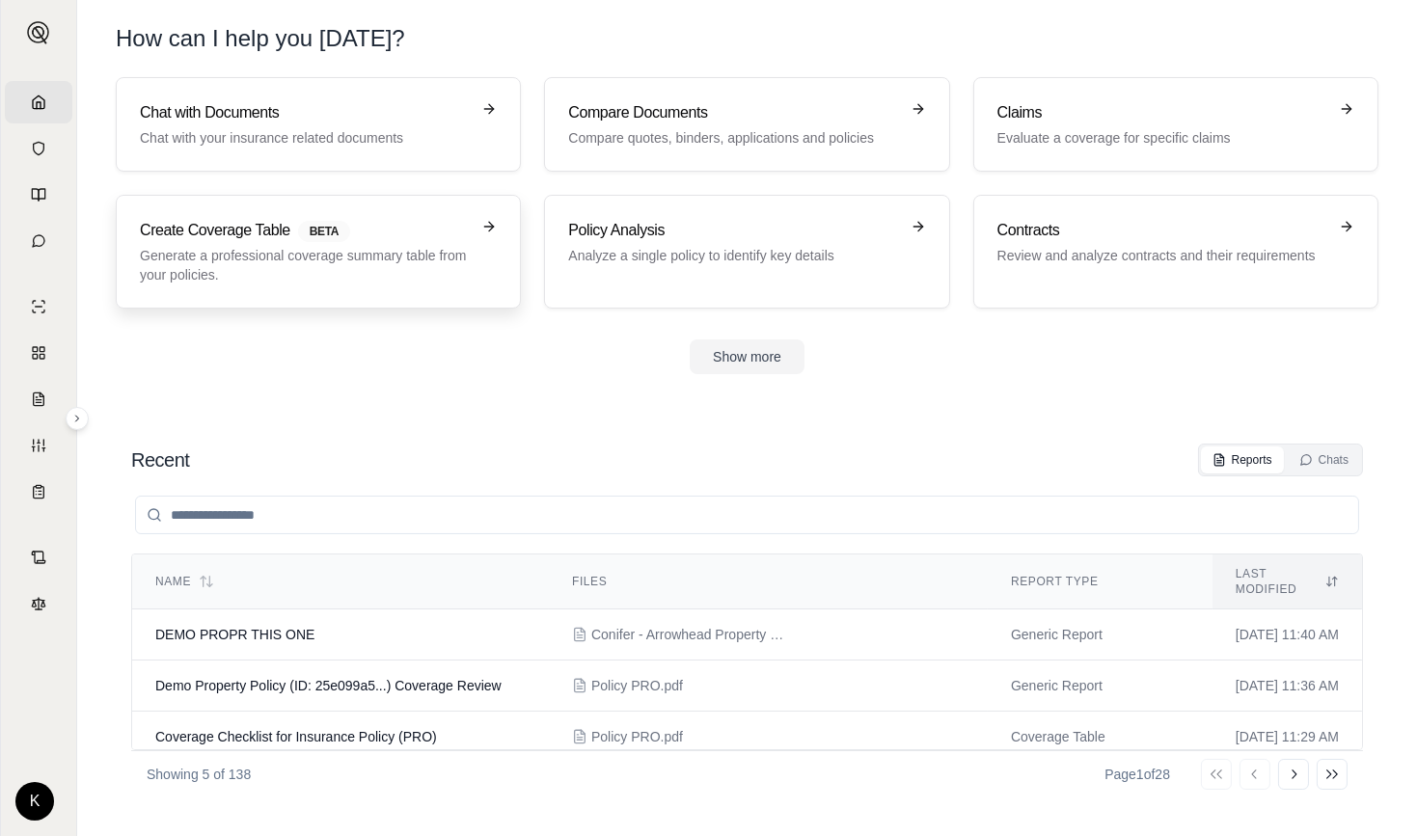
click at [331, 280] on p "Generate a professional coverage summary table from your policies." at bounding box center [305, 265] width 330 height 39
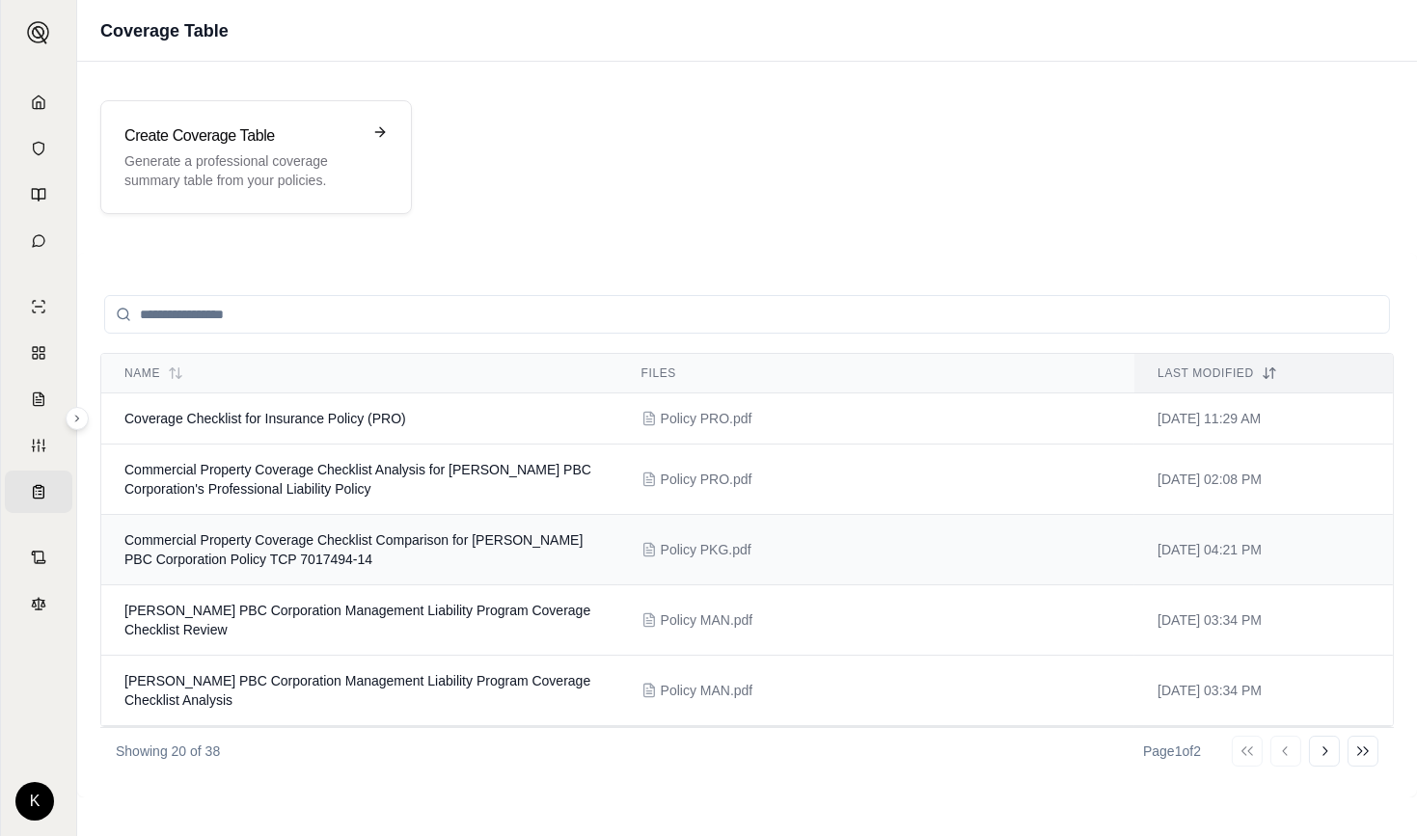
click at [453, 544] on span "Commercial Property Coverage Checklist Comparison for [PERSON_NAME] PBC Corpora…" at bounding box center [353, 549] width 458 height 35
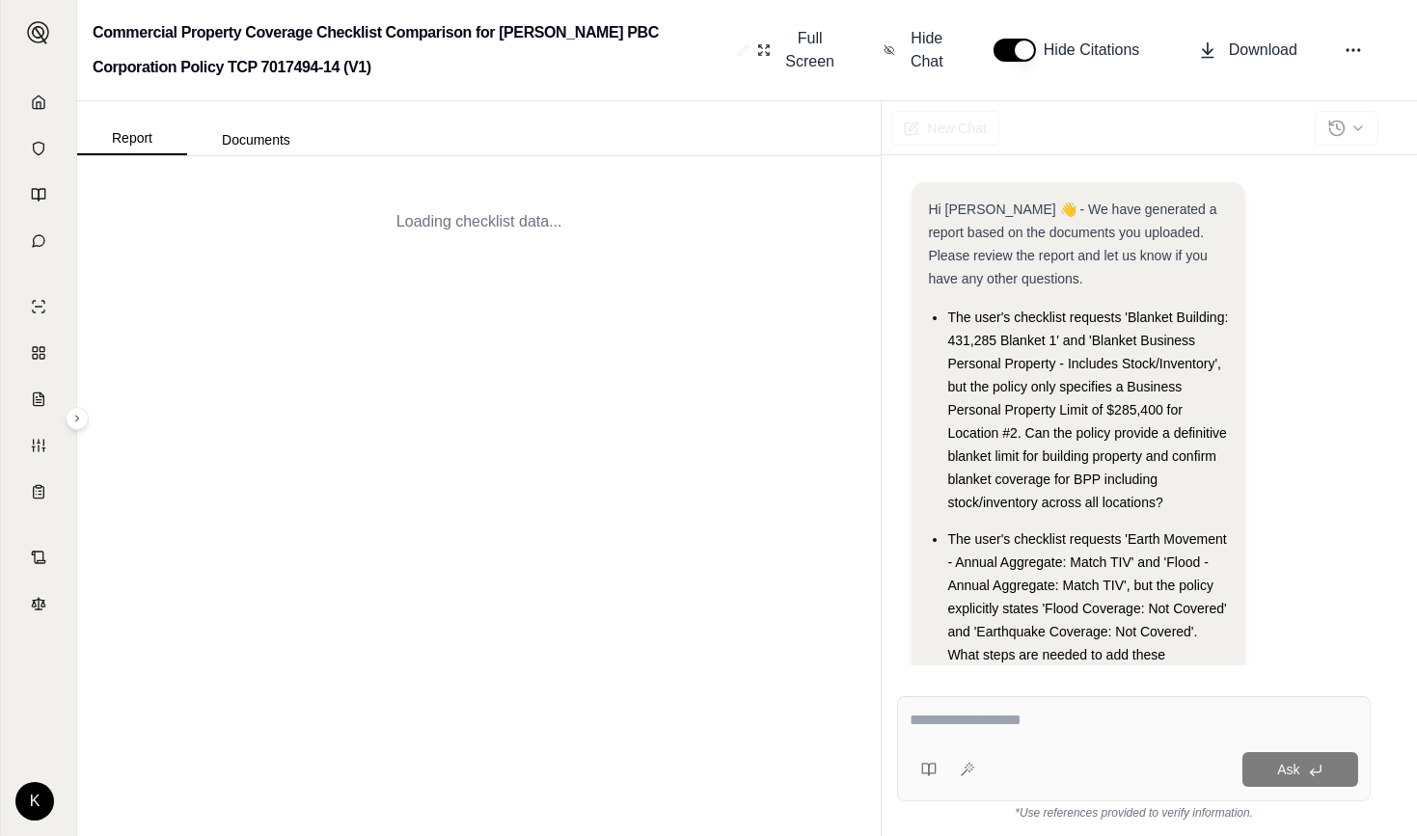
scroll to position [107, 0]
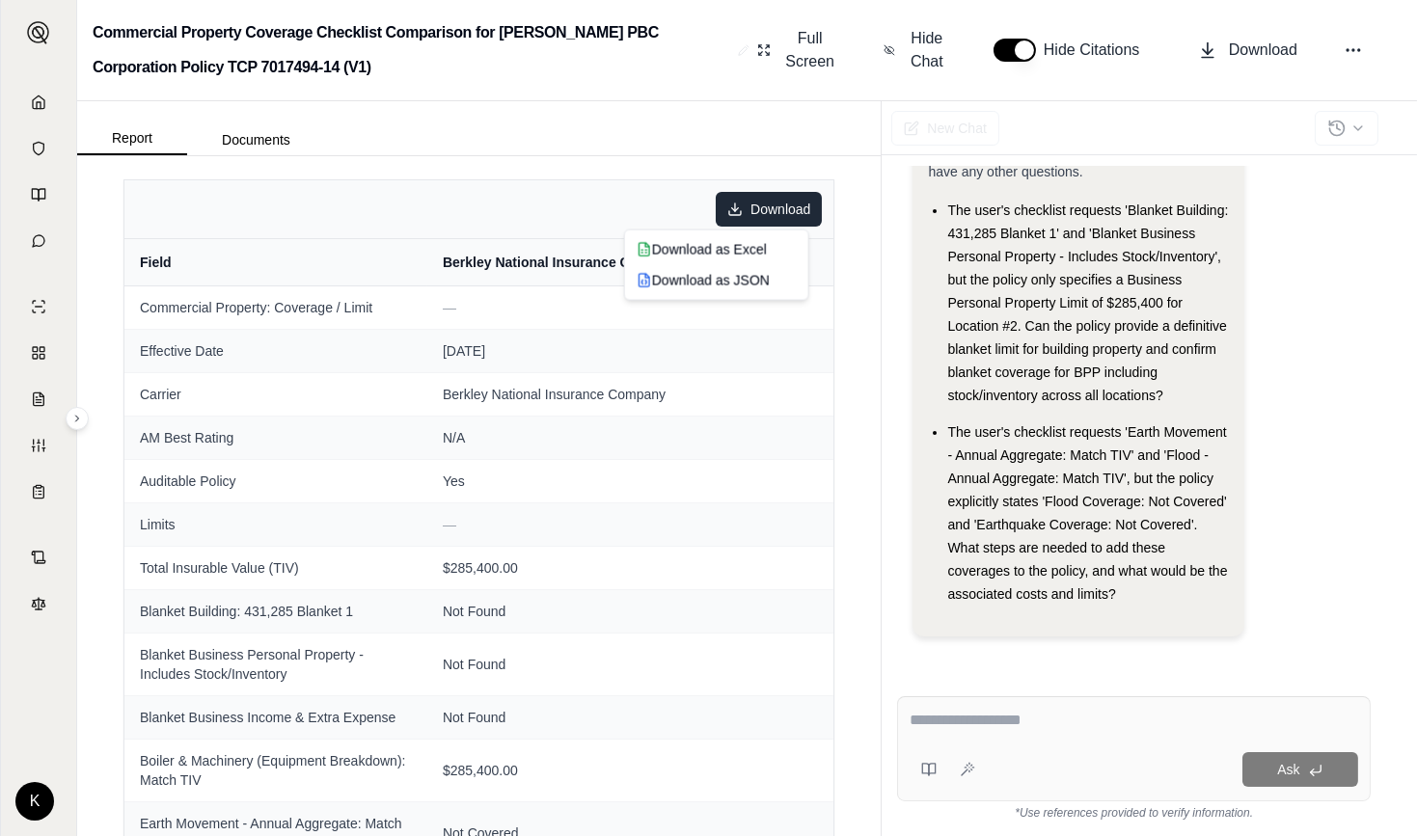
click at [758, 210] on html "Home Vault Prompts Chats Single Policy Comparisons Claims Custom Report Coverag…" at bounding box center [708, 418] width 1417 height 836
click at [715, 284] on div "Download as JSON" at bounding box center [717, 280] width 176 height 31
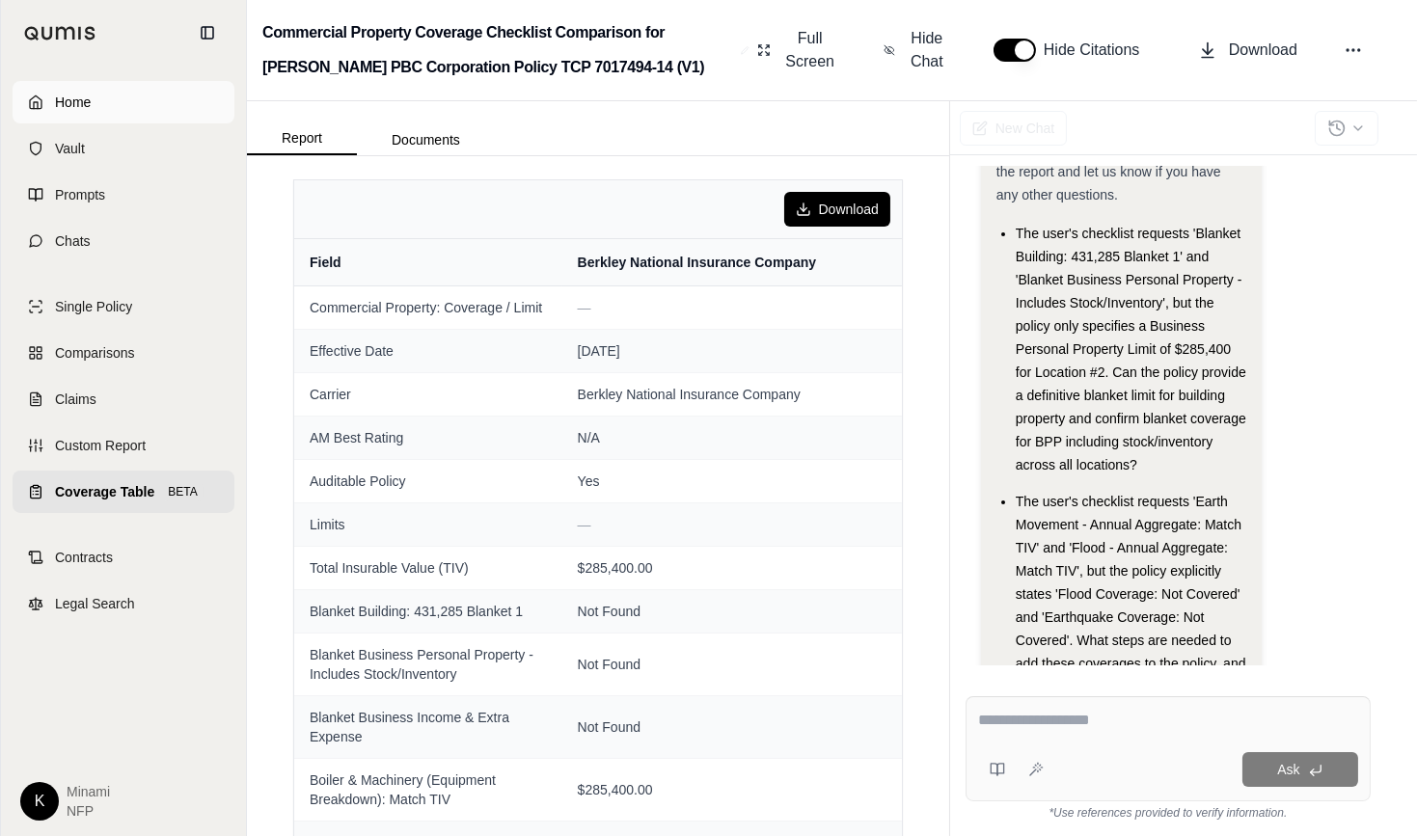
click at [69, 100] on span "Home" at bounding box center [73, 102] width 36 height 19
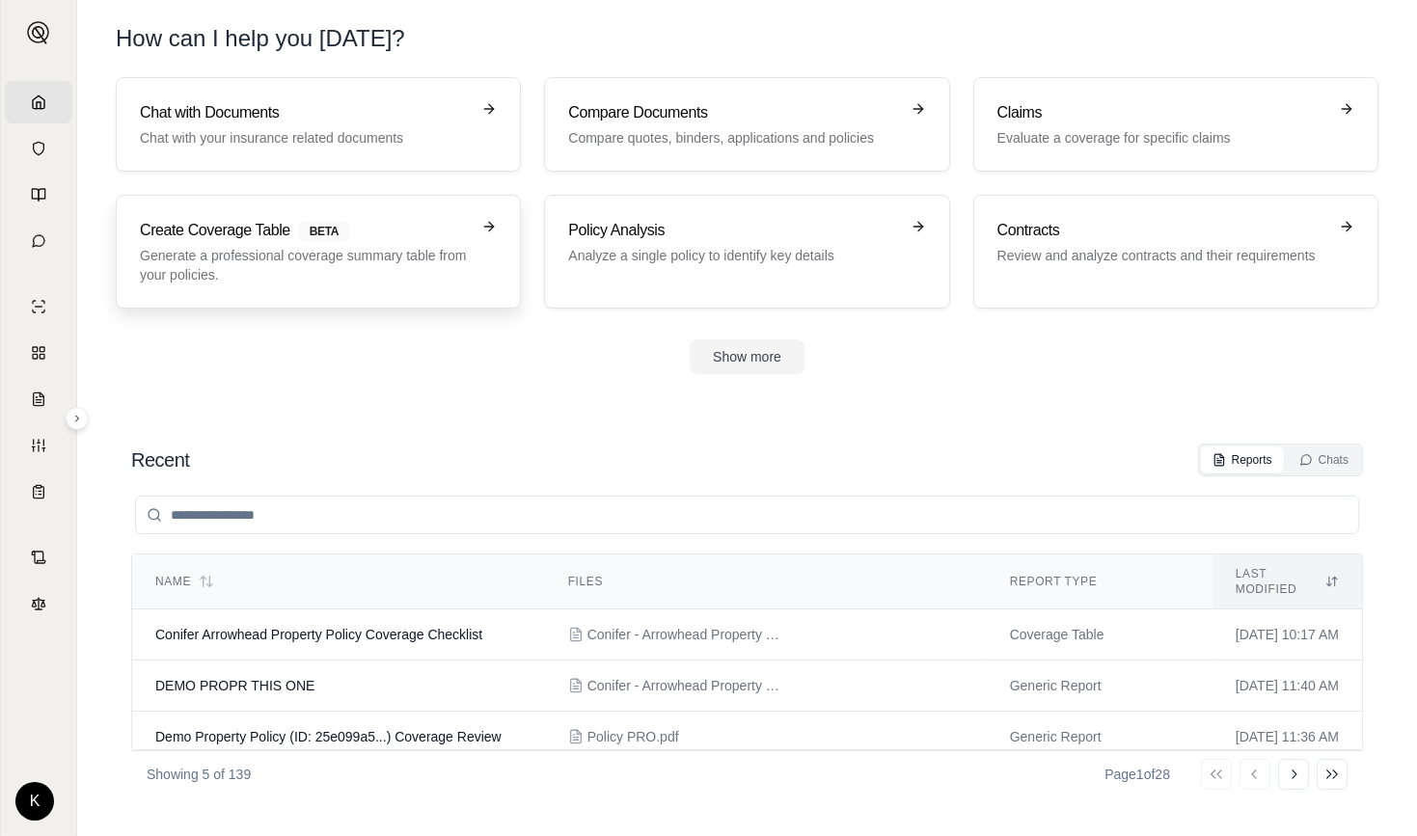
click at [222, 267] on p "Generate a professional coverage summary table from your policies." at bounding box center [305, 265] width 330 height 39
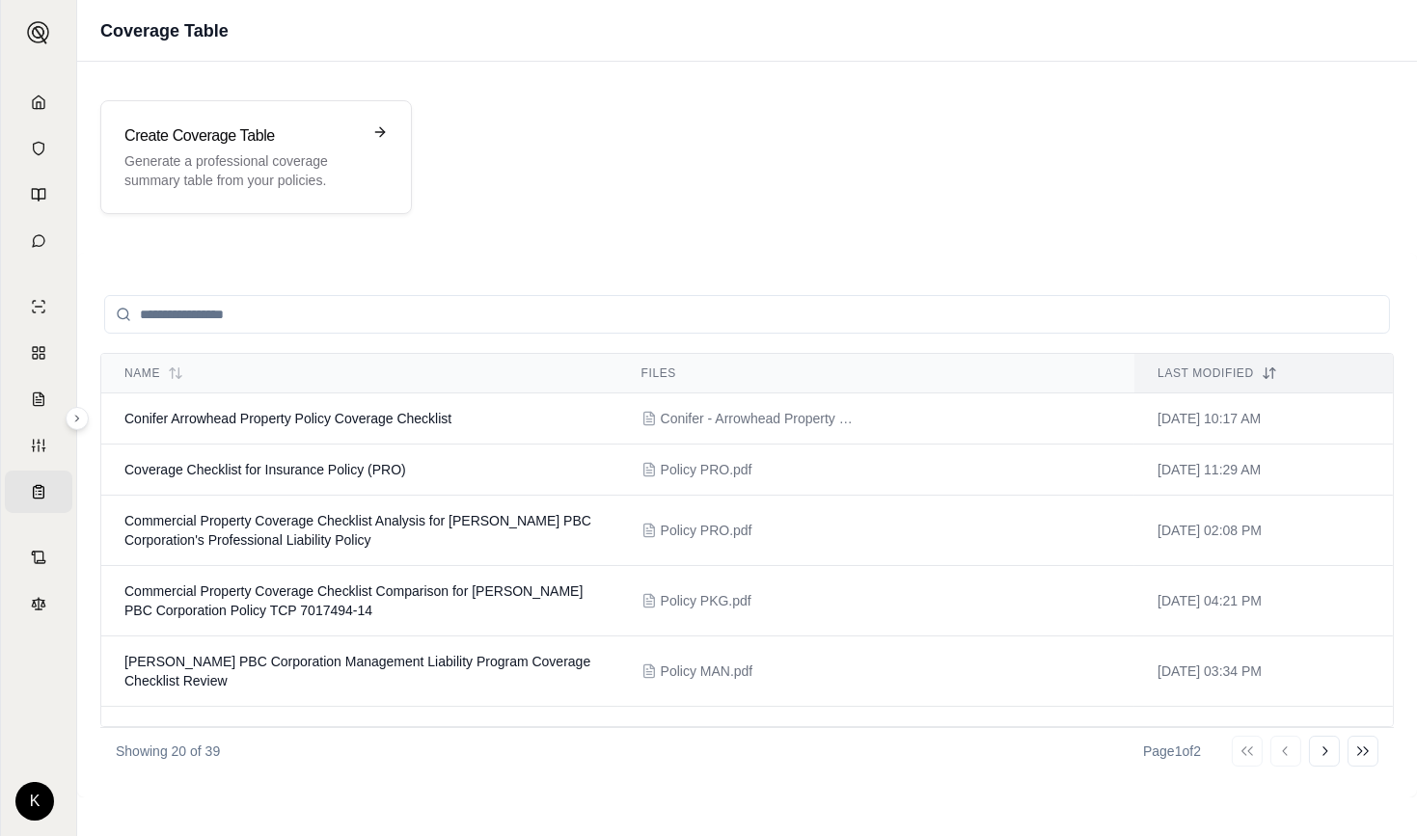
click at [326, 320] on input "search" at bounding box center [747, 314] width 1286 height 39
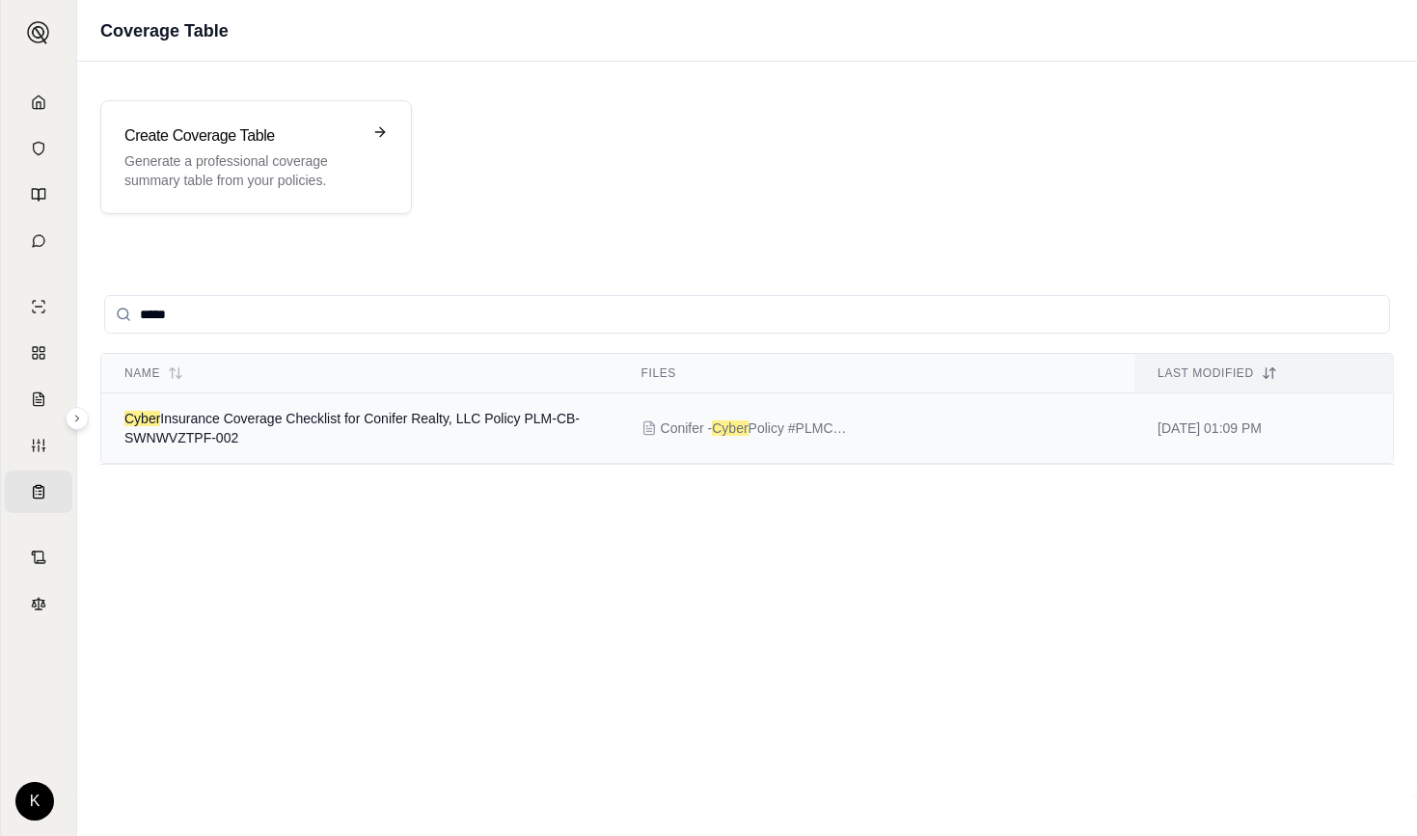
type input "*****"
click at [307, 424] on td "Cyber Insurance Coverage Checklist for Conifer Realty, LLC Policy PLM-CB-SWNWVZ…" at bounding box center [359, 428] width 517 height 70
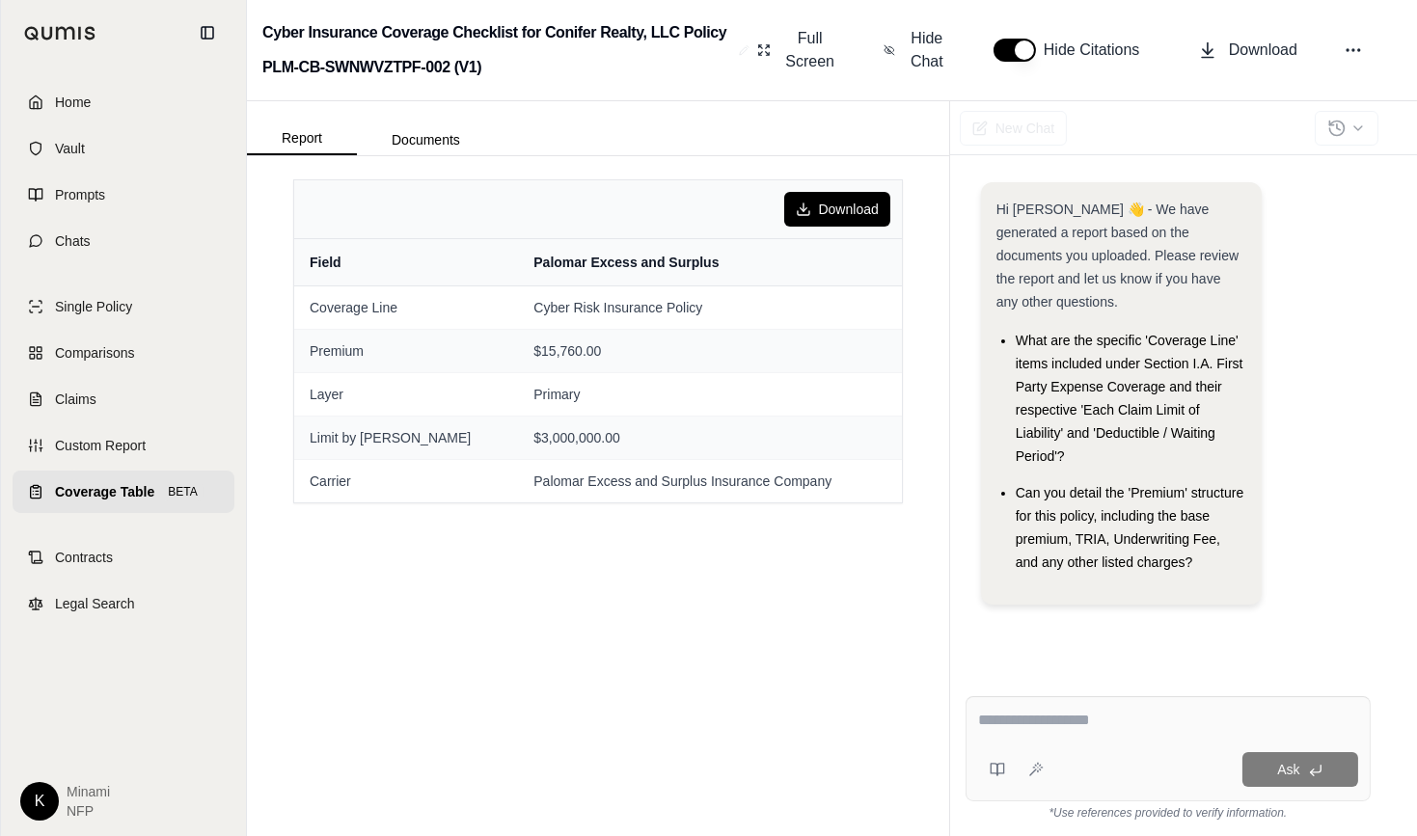
click at [134, 508] on link "Coverage Table BETA" at bounding box center [124, 492] width 222 height 42
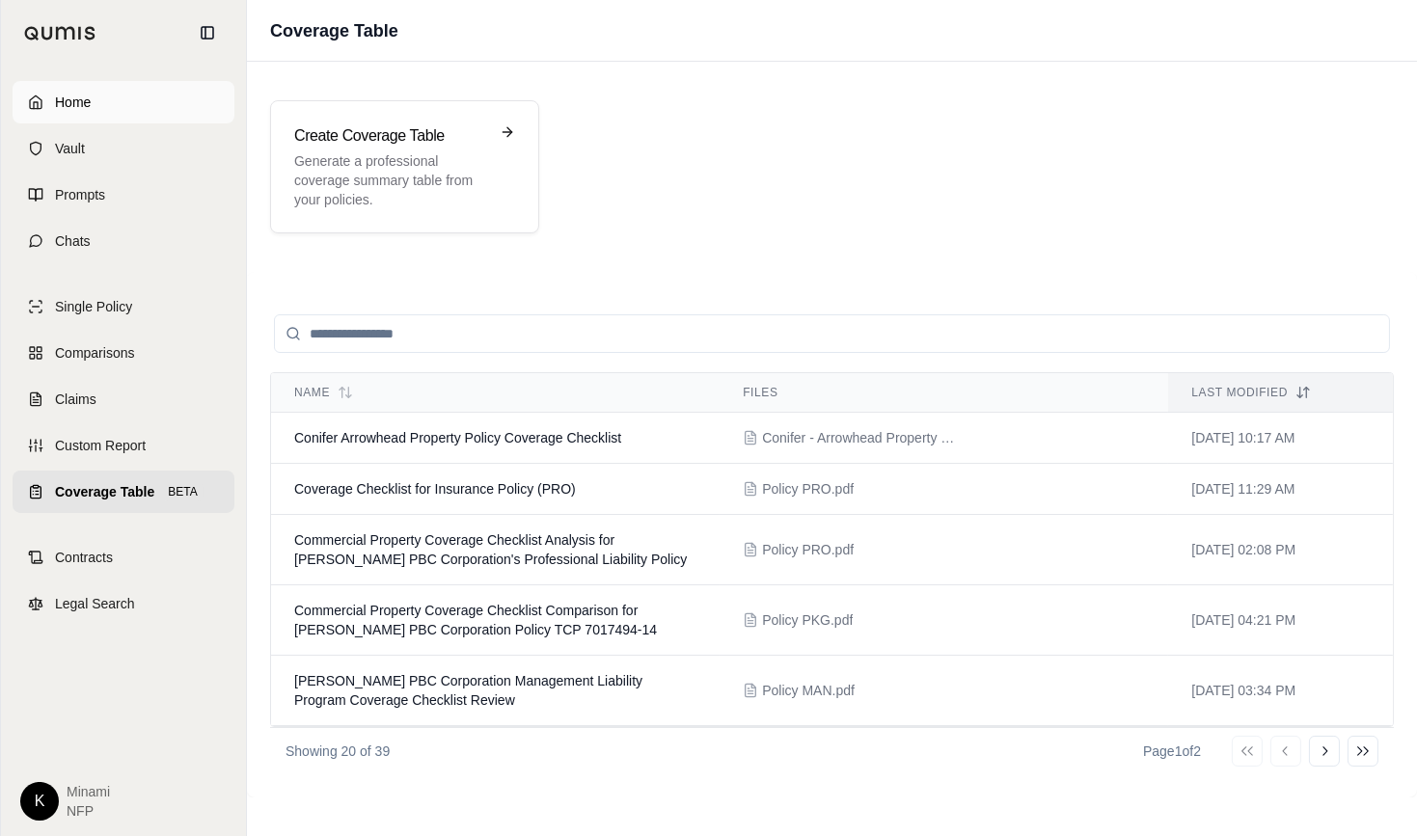
click at [97, 102] on link "Home" at bounding box center [124, 102] width 222 height 42
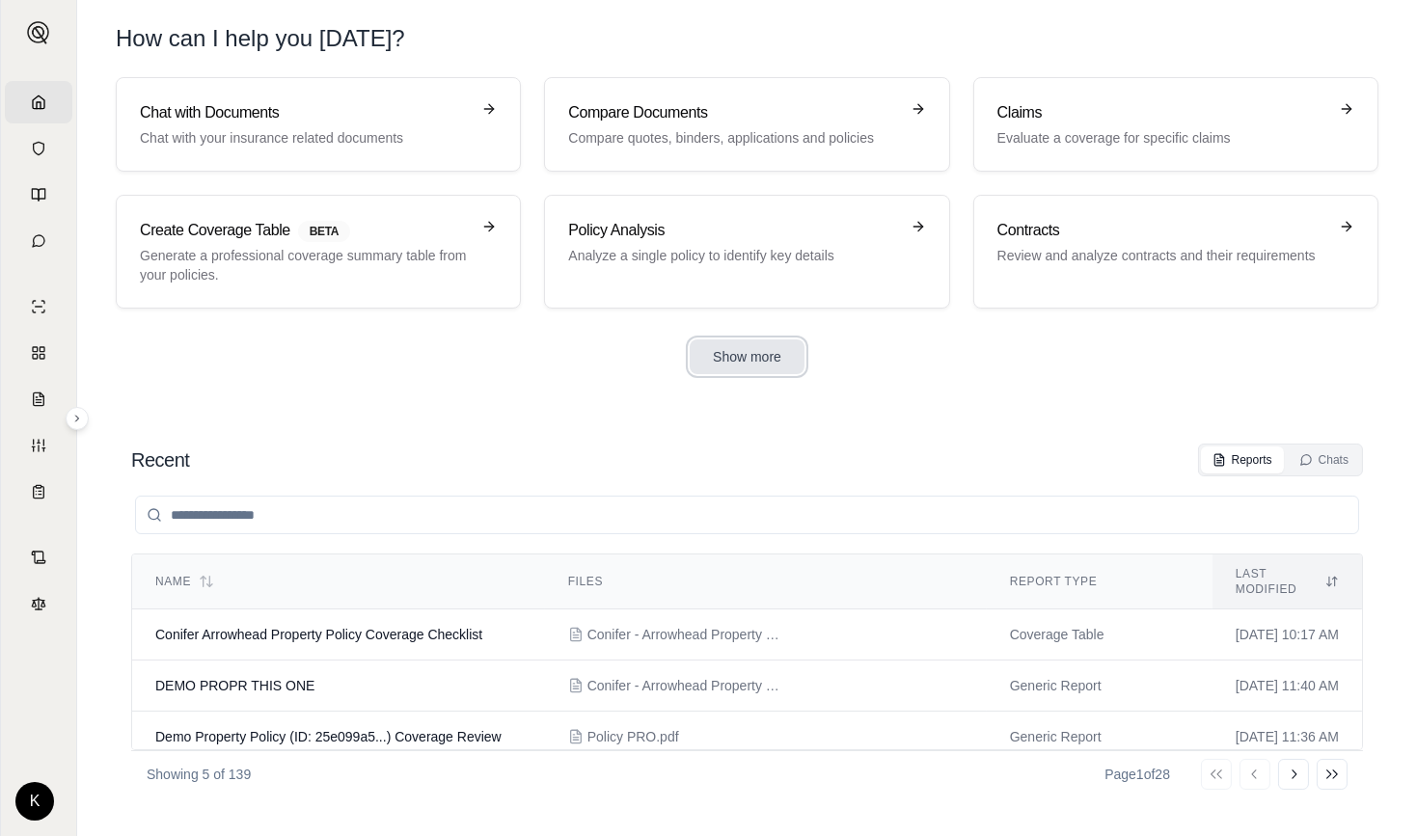
click at [732, 353] on button "Show more" at bounding box center [747, 356] width 115 height 35
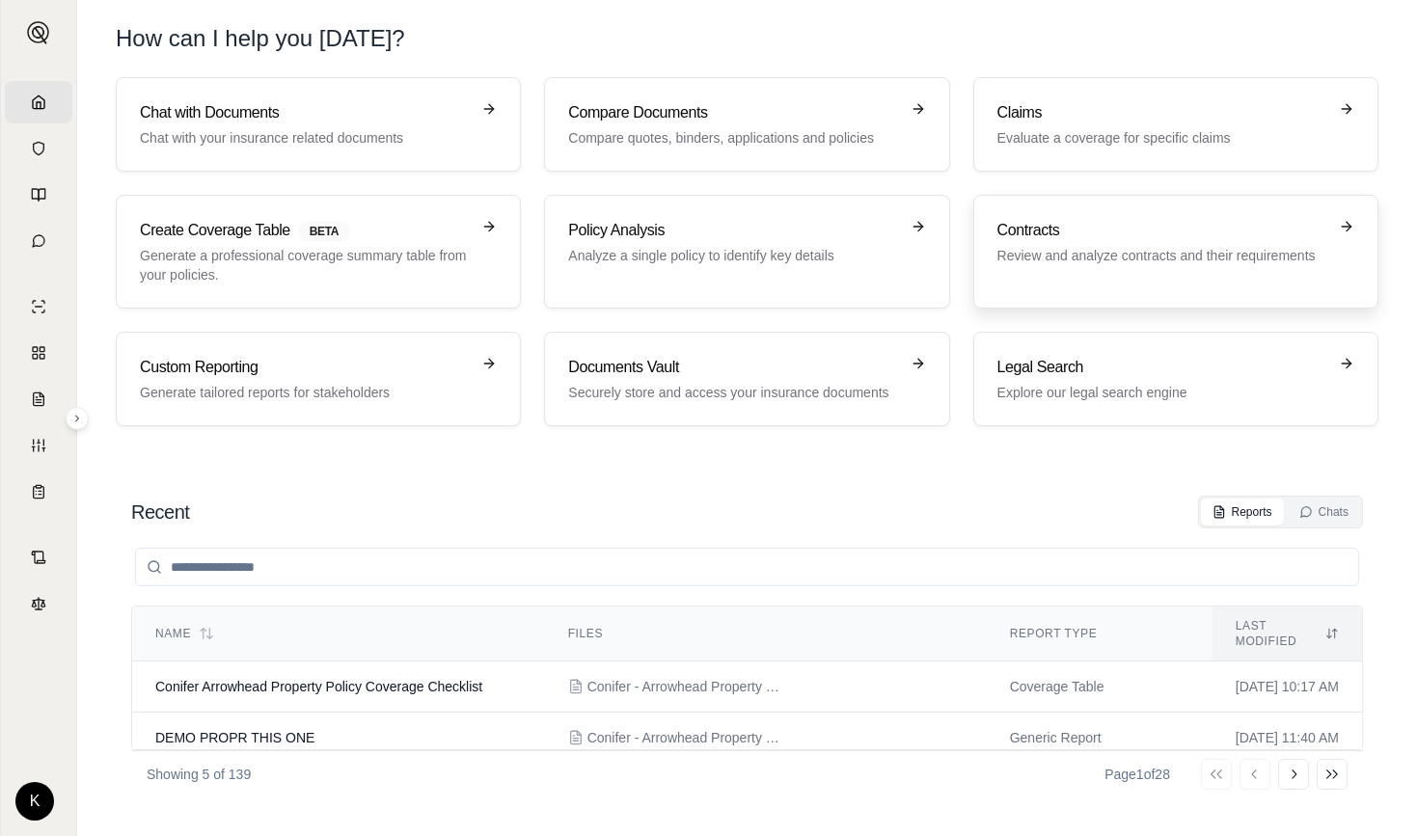
click at [1065, 232] on h3 "Contracts" at bounding box center [1162, 230] width 330 height 23
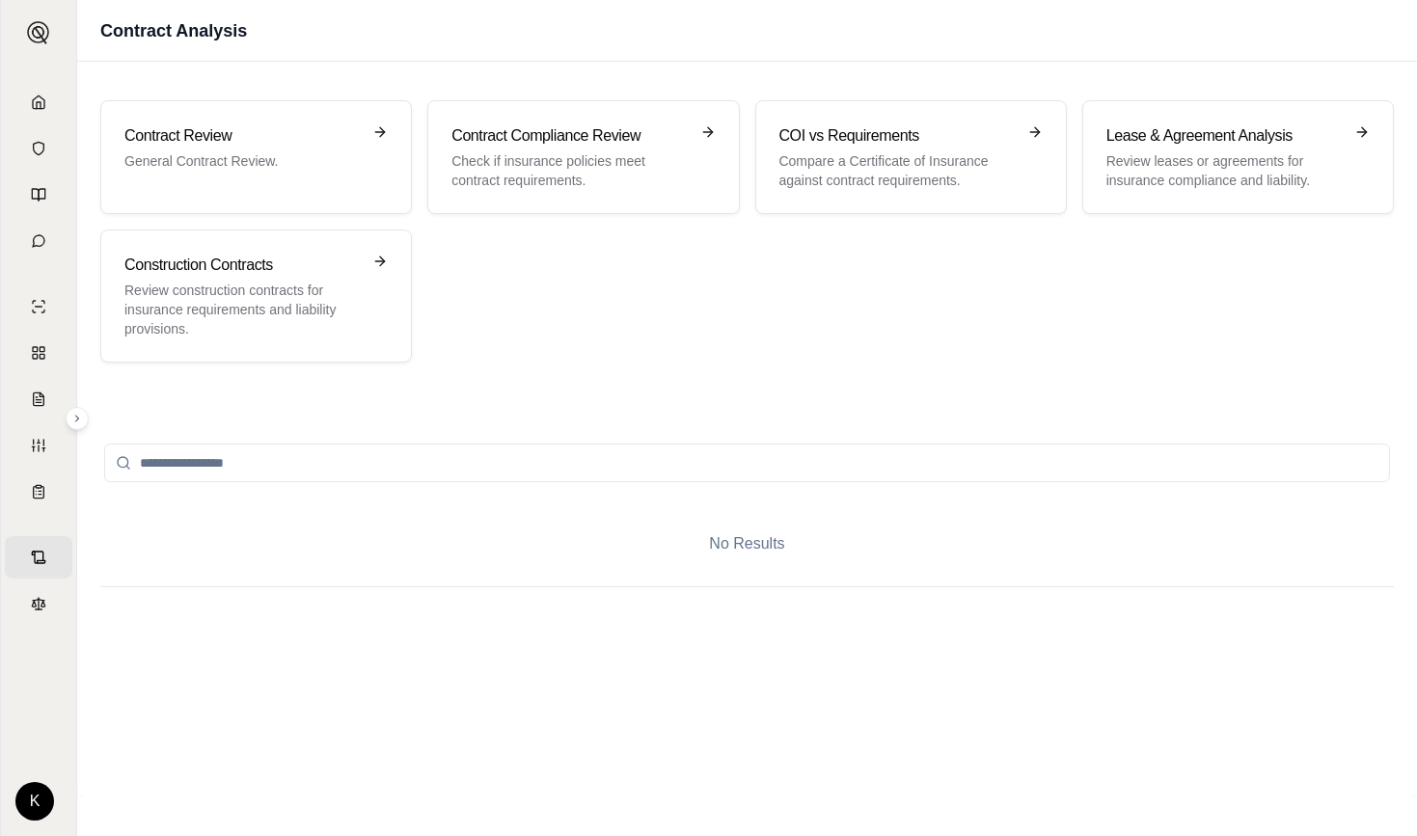
click at [1227, 379] on div "Contract Review General Contract Review. Contract Compliance Review Check if in…" at bounding box center [747, 231] width 1340 height 309
